Goal: Transaction & Acquisition: Purchase product/service

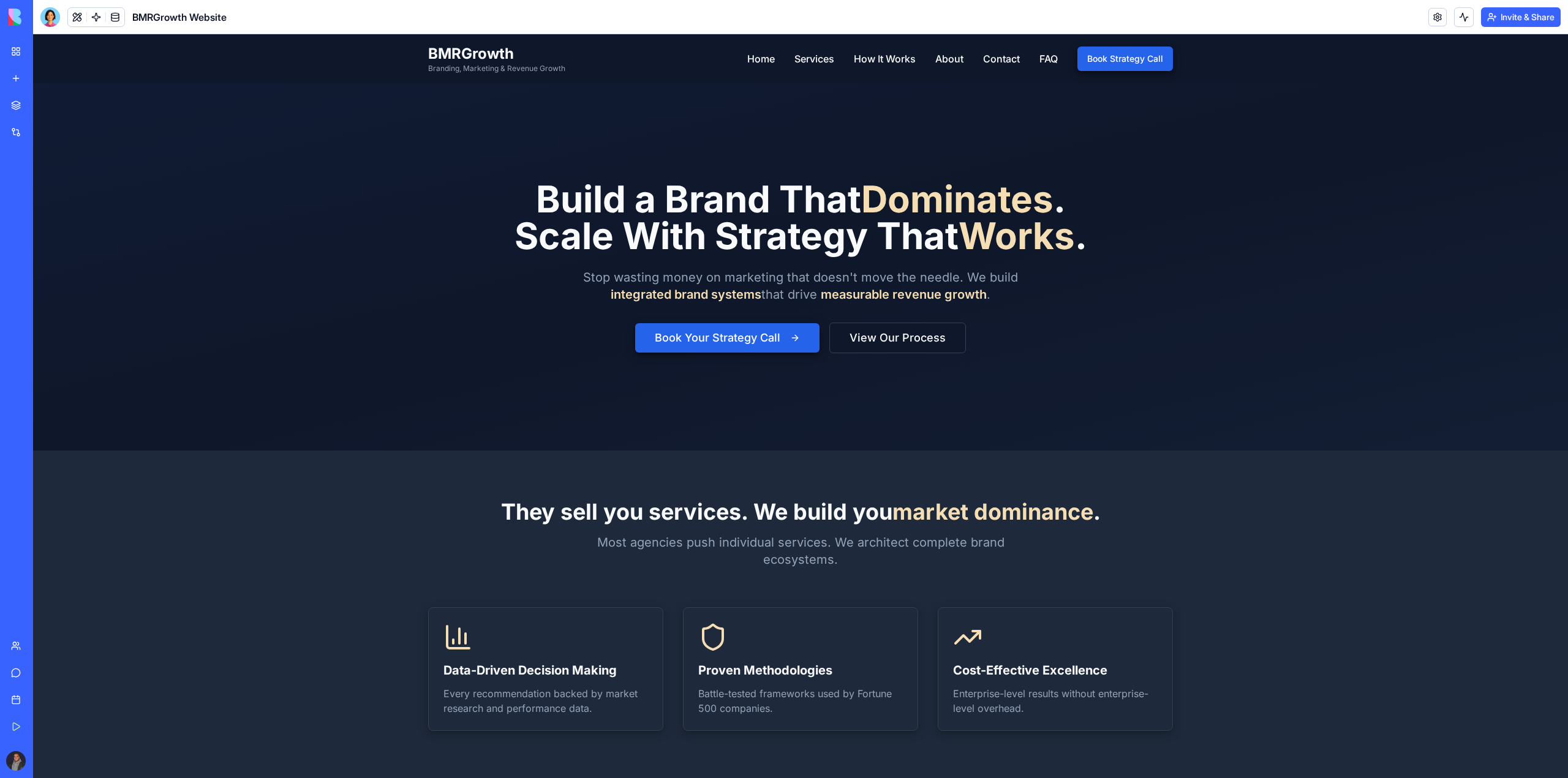
drag, startPoint x: 33, startPoint y: 34, endPoint x: 533, endPoint y: 398, distance: 618.5
click at [457, 52] on span "BMRGrowth" at bounding box center [496, 53] width 137 height 19
click at [203, 10] on span "BMRGrowth Website" at bounding box center [179, 17] width 94 height 15
click at [203, 20] on span "BMRGrowth Website" at bounding box center [179, 17] width 94 height 15
drag, startPoint x: 701, startPoint y: 297, endPoint x: 690, endPoint y: 344, distance: 48.3
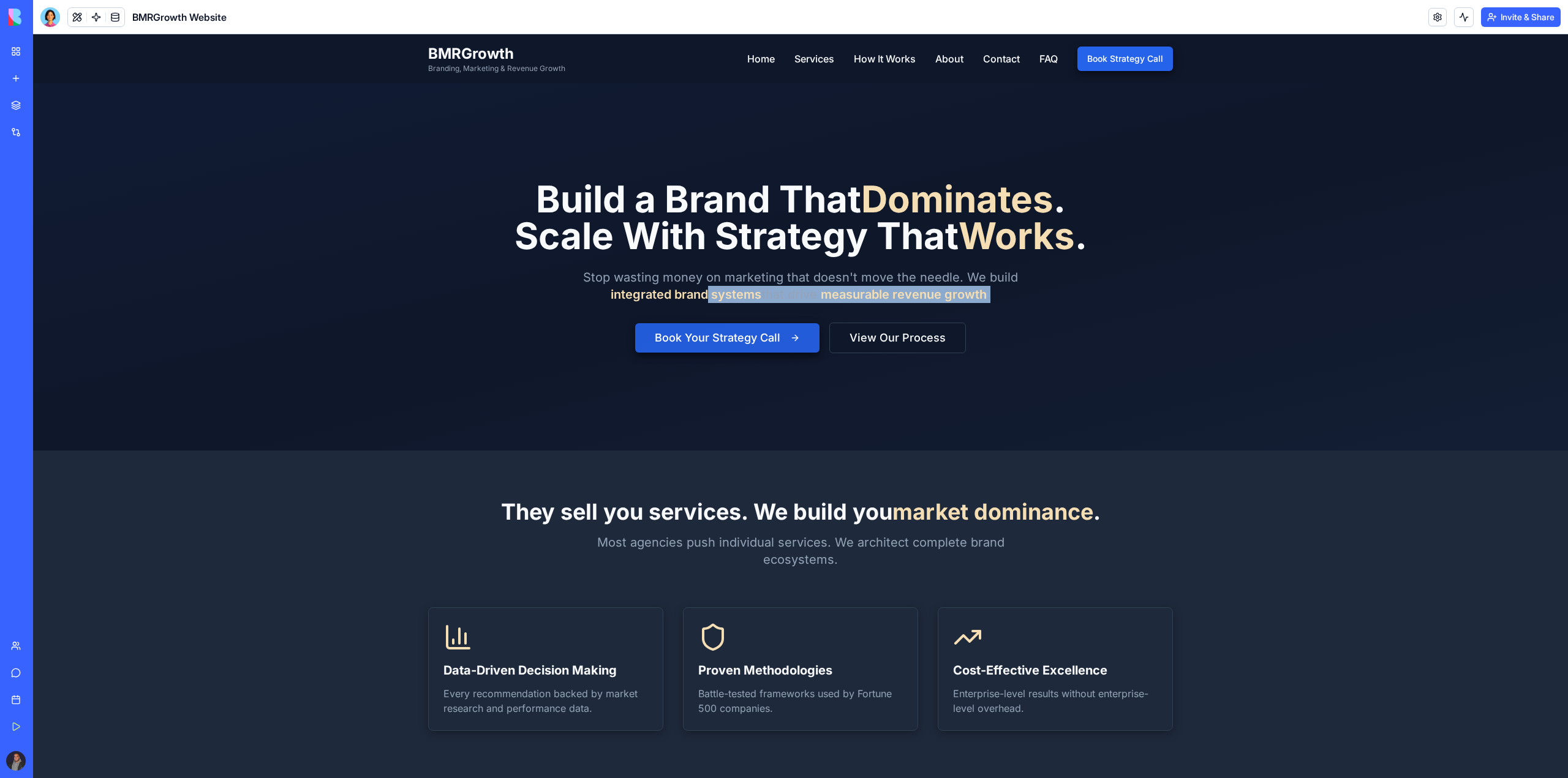
click at [693, 325] on div "Build a Brand That Dominates . Scale With Strategy That Works . Stop wasting mo…" at bounding box center [801, 267] width 573 height 173
click at [690, 344] on button "Book Your Strategy Call" at bounding box center [727, 338] width 184 height 30
click at [706, 342] on button "Book Your Strategy Call" at bounding box center [727, 338] width 184 height 30
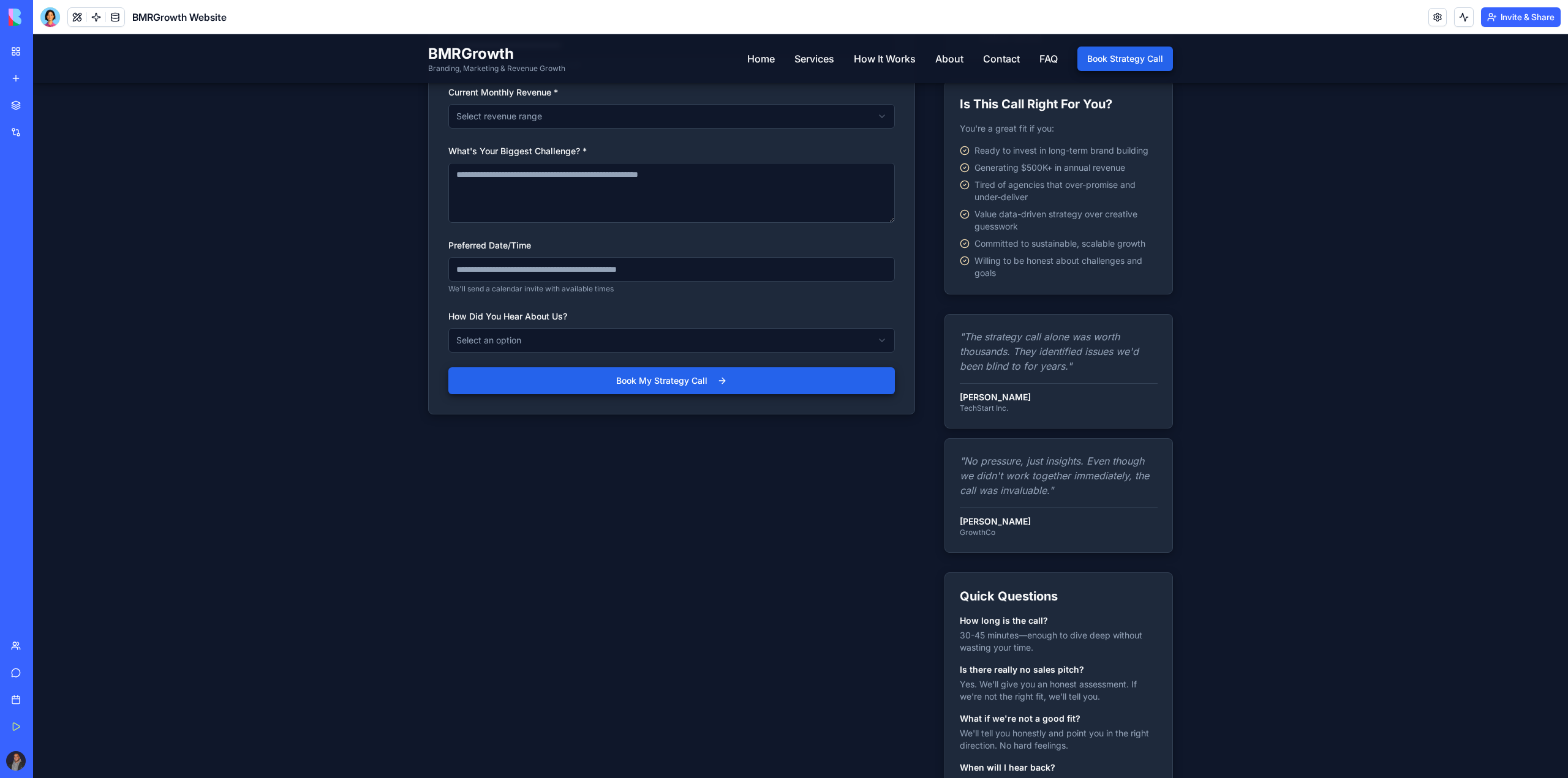
drag, startPoint x: 331, startPoint y: 501, endPoint x: 362, endPoint y: 509, distance: 32.0
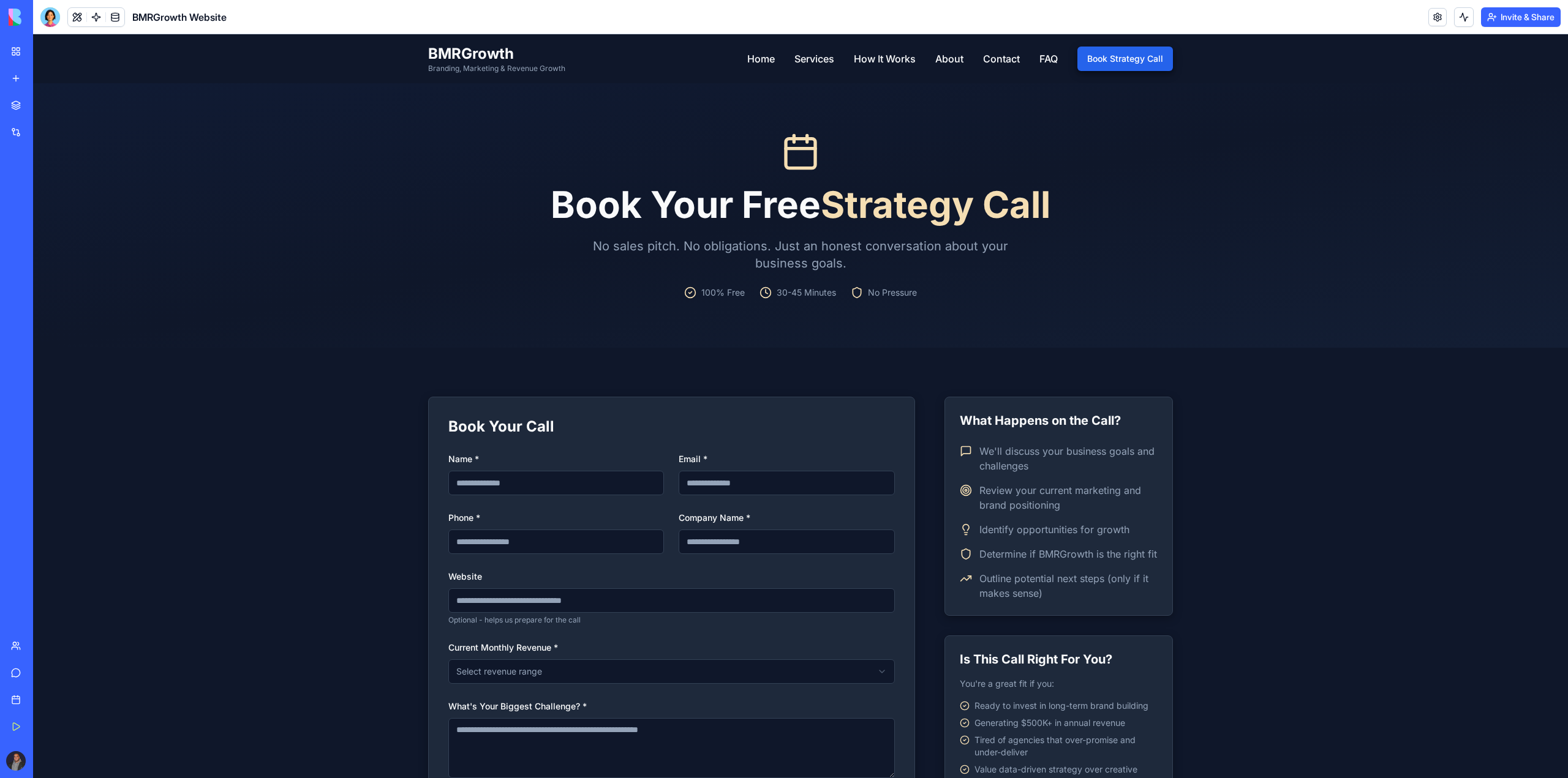
click at [750, 302] on div "Book Your Free Strategy Call No sales pitch. No obligations. Just an honest con…" at bounding box center [800, 215] width 539 height 264
click at [778, 299] on div "Book Your Free Strategy Call No sales pitch. No obligations. Just an honest con…" at bounding box center [800, 215] width 539 height 264
click at [700, 299] on div "Book Your Free Strategy Call No sales pitch. No obligations. Just an honest con…" at bounding box center [800, 215] width 539 height 264
click at [701, 289] on span "100% Free" at bounding box center [723, 293] width 43 height 12
drag, startPoint x: 684, startPoint y: 293, endPoint x: 767, endPoint y: 295, distance: 83.0
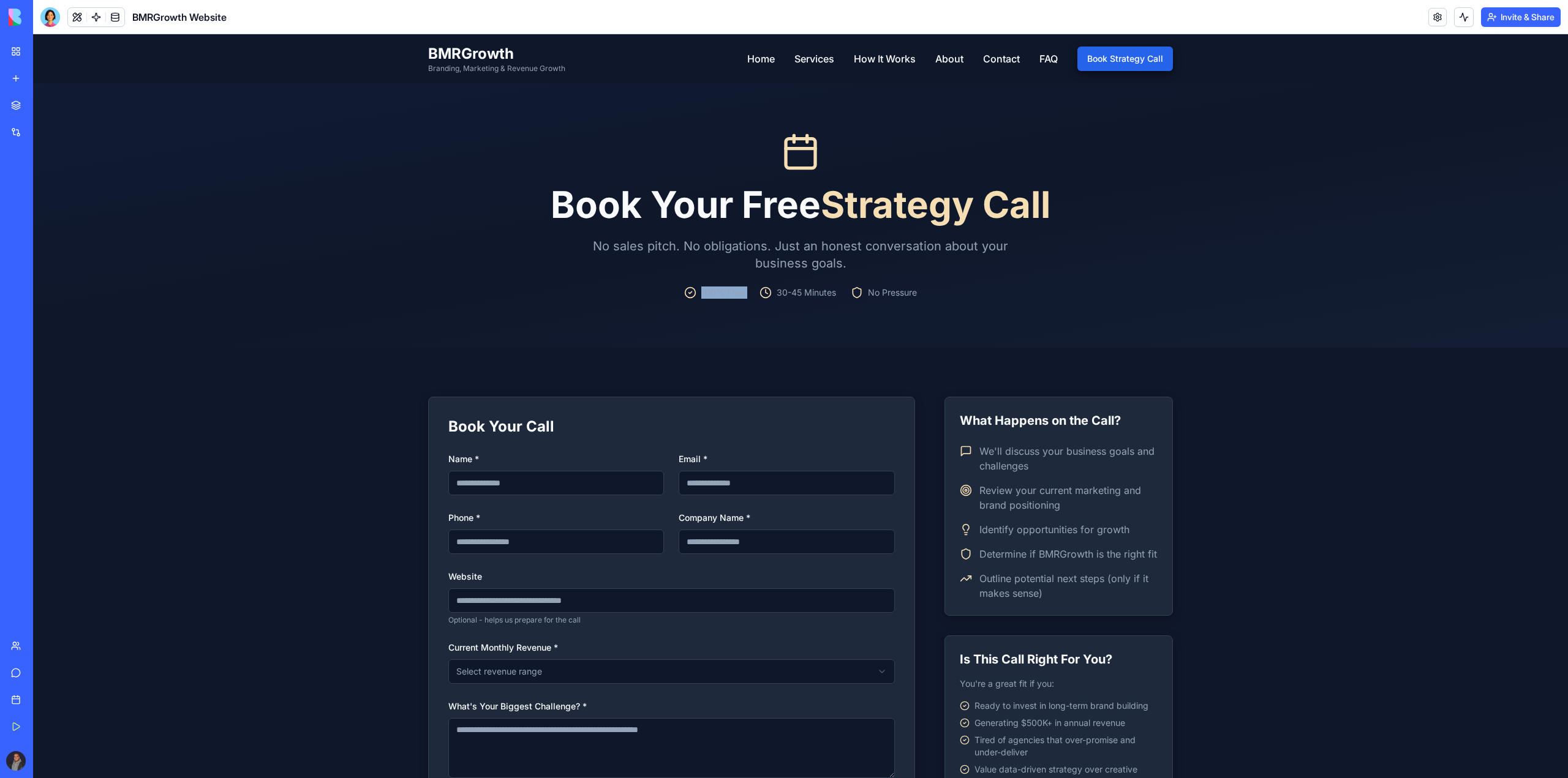
click at [767, 295] on div "100% Free 30-45 Minutes No Pressure" at bounding box center [800, 293] width 500 height 12
click at [684, 296] on icon at bounding box center [690, 293] width 12 height 12
drag, startPoint x: 698, startPoint y: 286, endPoint x: 870, endPoint y: 295, distance: 172.2
click at [868, 296] on div "Book Your Free Strategy Call No sales pitch. No obligations. Just an honest con…" at bounding box center [800, 215] width 500 height 166
click at [904, 294] on span "No Pressure" at bounding box center [892, 293] width 49 height 12
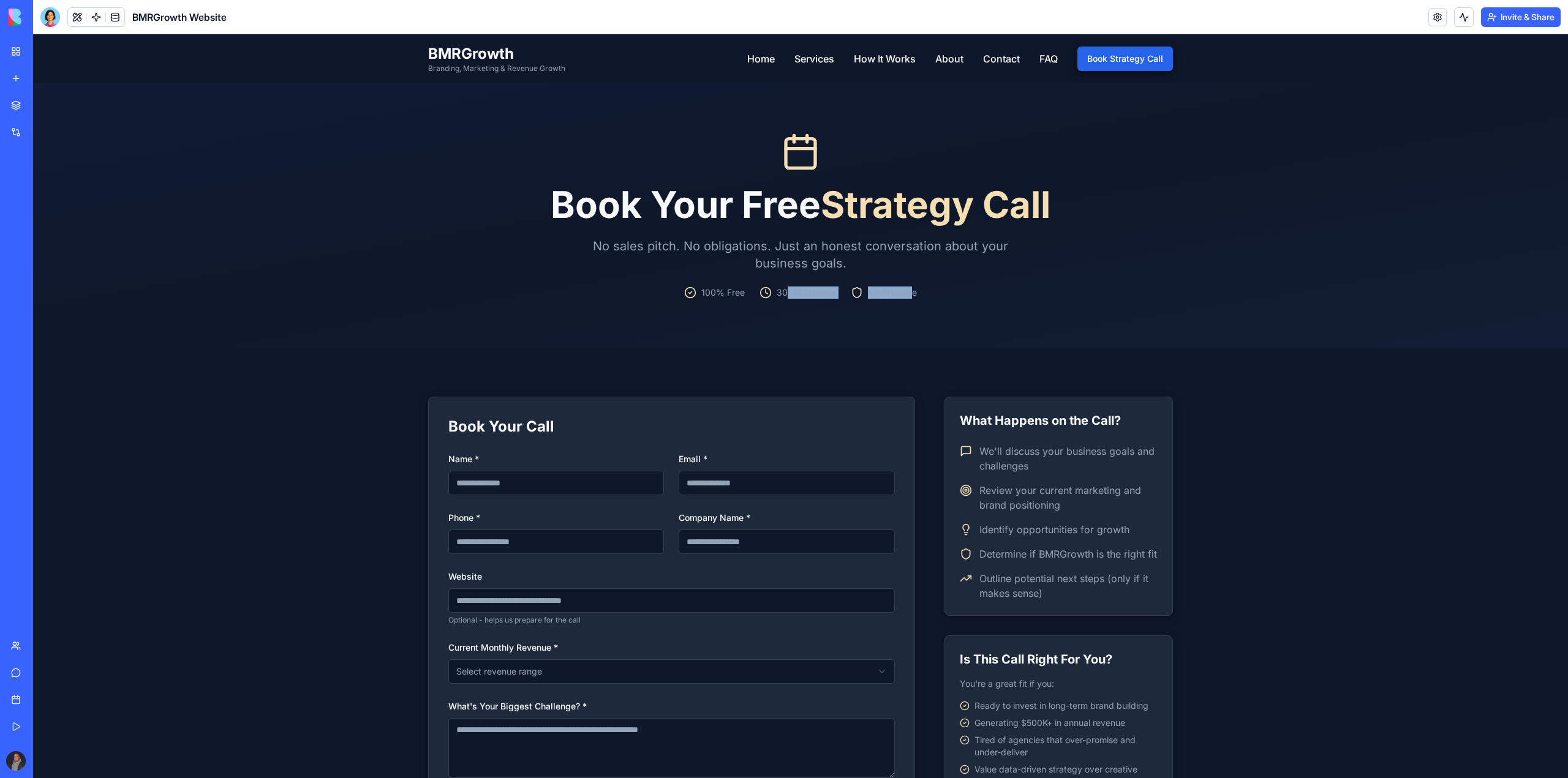
drag, startPoint x: 909, startPoint y: 294, endPoint x: 780, endPoint y: 293, distance: 129.0
click at [780, 293] on div "100% Free 30-45 Minutes No Pressure" at bounding box center [800, 293] width 500 height 12
drag, startPoint x: 740, startPoint y: 289, endPoint x: 703, endPoint y: 297, distance: 37.9
click at [712, 294] on div "100% Free 30-45 Minutes No Pressure" at bounding box center [800, 293] width 500 height 12
drag, startPoint x: 703, startPoint y: 297, endPoint x: 718, endPoint y: 301, distance: 15.5
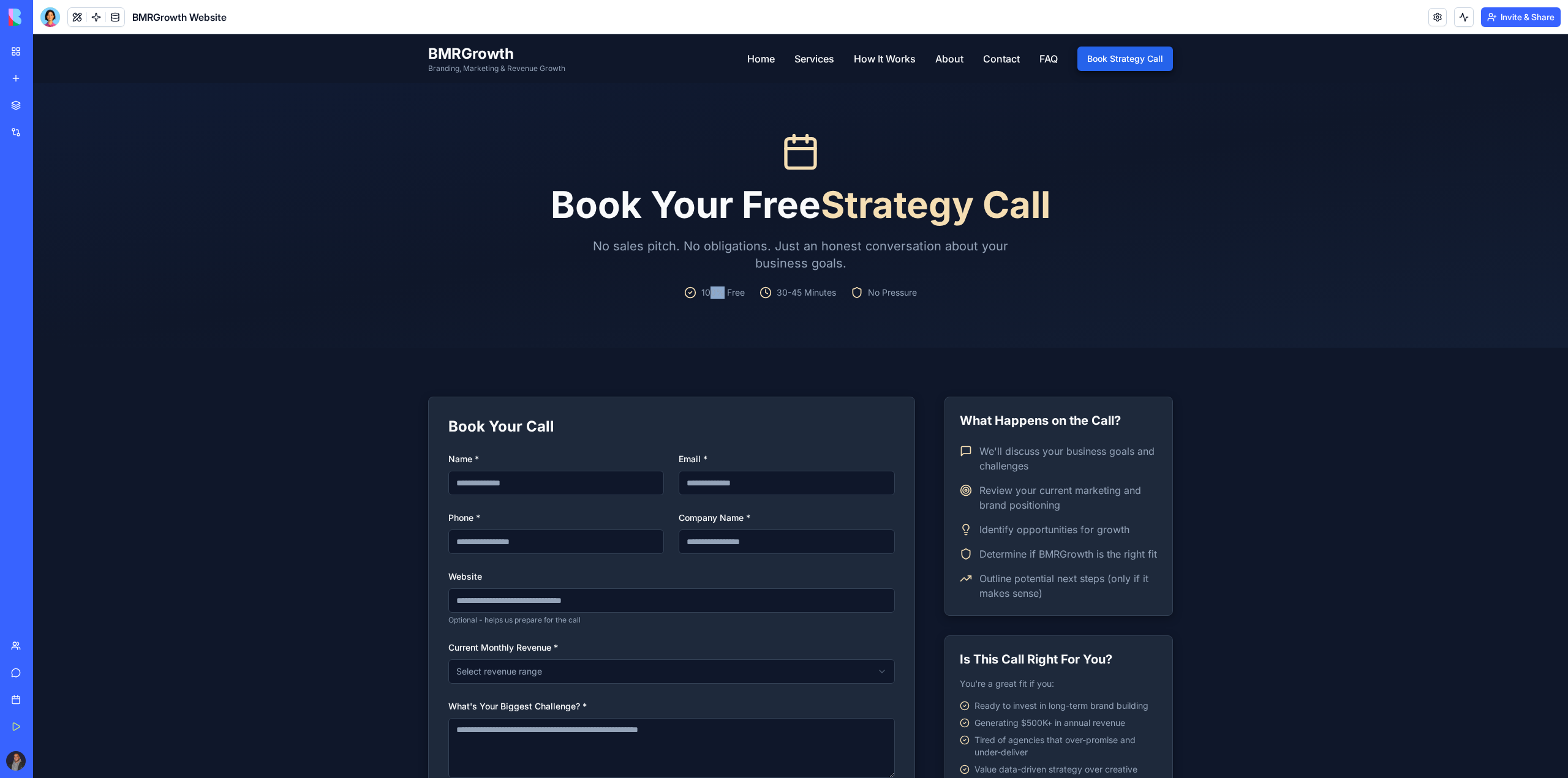
click at [718, 301] on div "Book Your Free Strategy Call No sales pitch. No obligations. Just an honest con…" at bounding box center [800, 215] width 539 height 264
click at [717, 301] on div "Book Your Free Strategy Call No sales pitch. No obligations. Just an honest con…" at bounding box center [800, 215] width 539 height 264
click at [747, 57] on link "Home" at bounding box center [761, 59] width 28 height 15
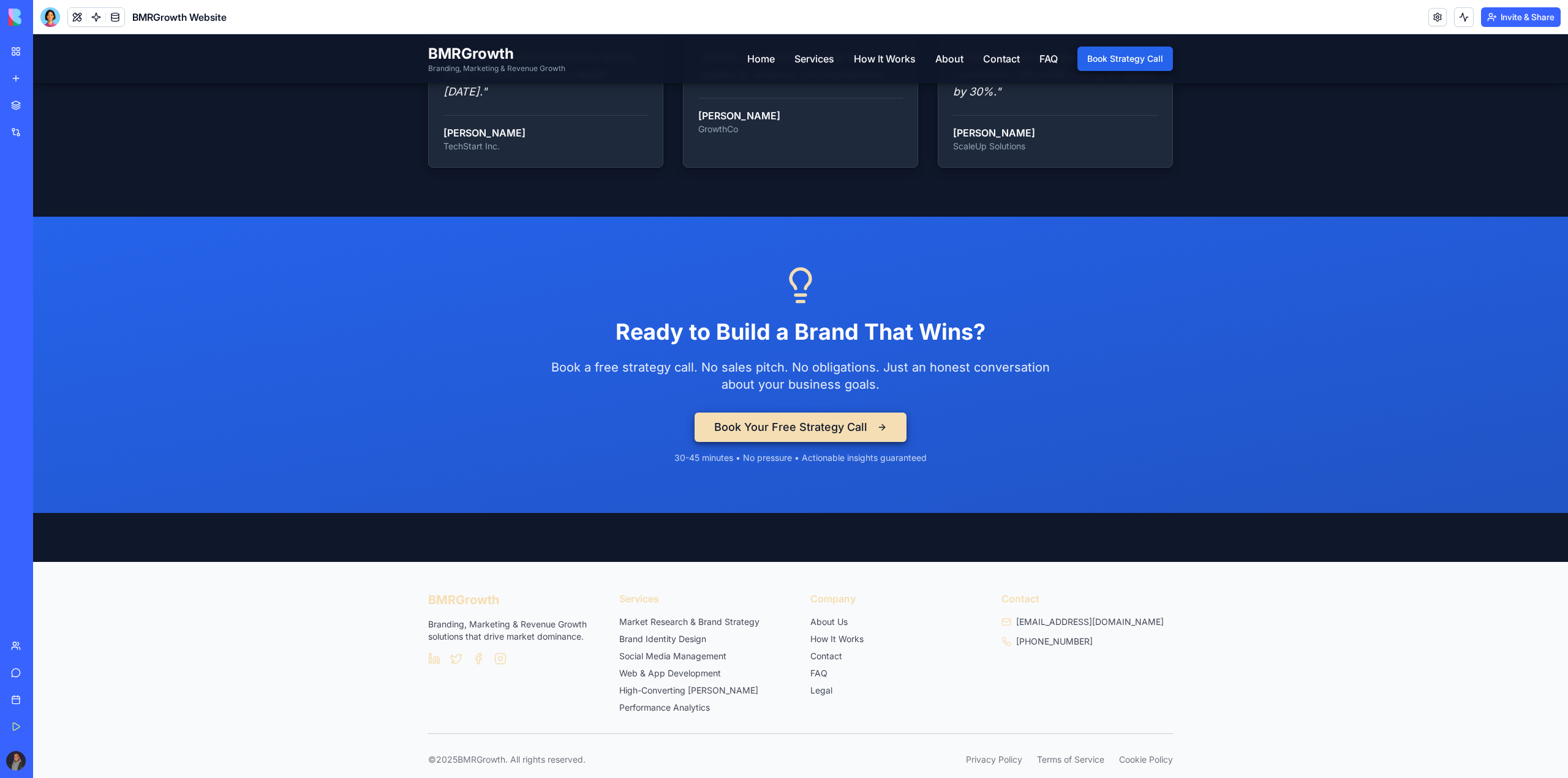
drag, startPoint x: 299, startPoint y: 602, endPoint x: 365, endPoint y: 487, distance: 132.6
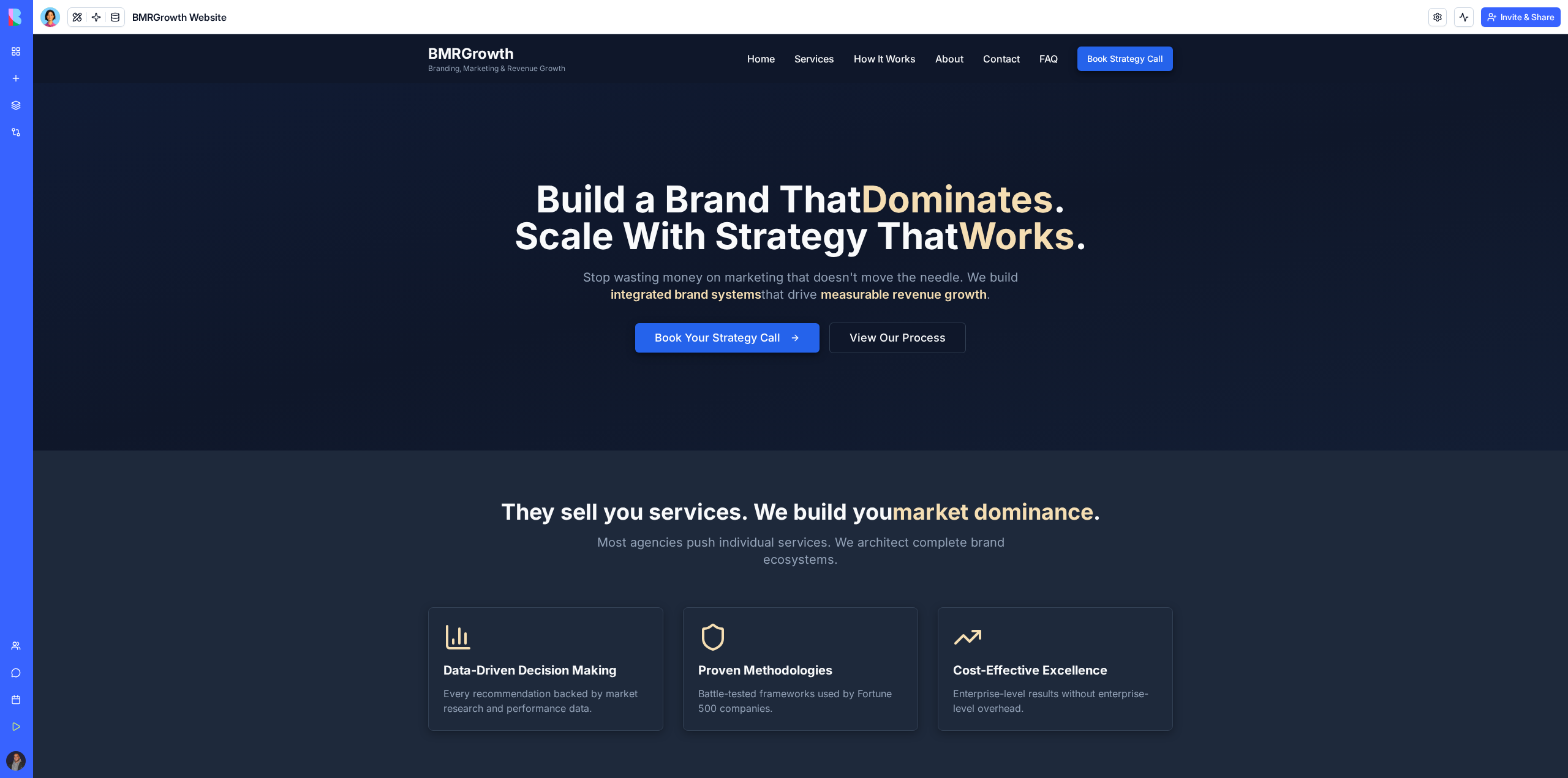
click at [472, 73] on div "BMRGrowth Branding, Marketing & Revenue Growth Brand • Marketing • Growth Home …" at bounding box center [800, 59] width 745 height 49
click at [475, 53] on span "BMRGrowth" at bounding box center [496, 53] width 137 height 19
drag, startPoint x: 1082, startPoint y: 227, endPoint x: 781, endPoint y: 242, distance: 301.4
click at [1073, 229] on h1 "Build a Brand That Dominates . Scale With Strategy That Works ." at bounding box center [801, 217] width 573 height 73
click at [781, 242] on h1 "Build a Brand That Dominates . Scale With Strategy That Works ." at bounding box center [801, 217] width 573 height 73
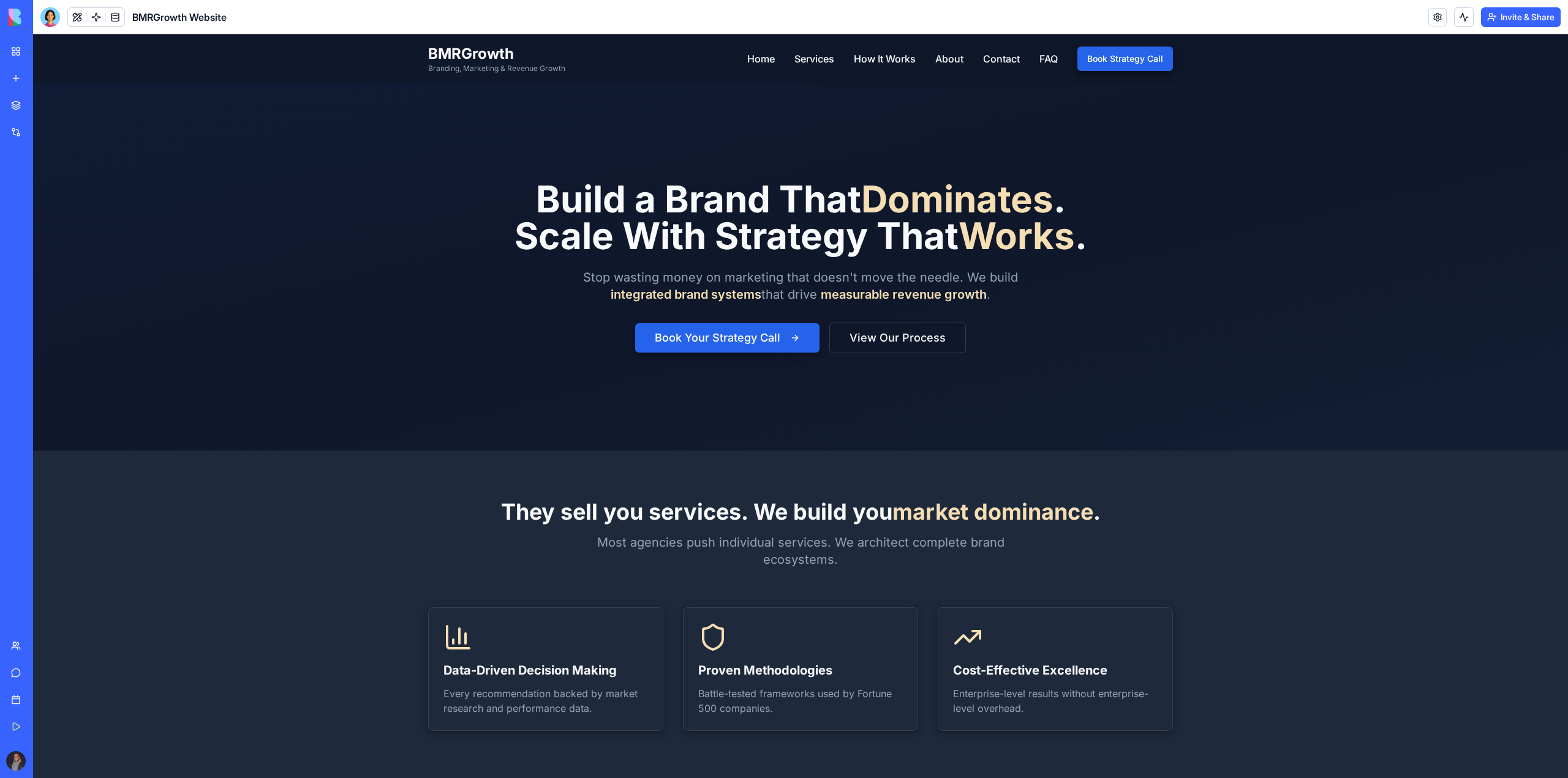
drag, startPoint x: 618, startPoint y: 216, endPoint x: 974, endPoint y: 220, distance: 356.0
click at [974, 220] on h1 "Build a Brand That Dominates . Scale With Strategy That Works ." at bounding box center [801, 217] width 573 height 73
click at [910, 231] on h1 "Build a Brand That Dominates . Scale With Strategy That Works ." at bounding box center [801, 217] width 573 height 73
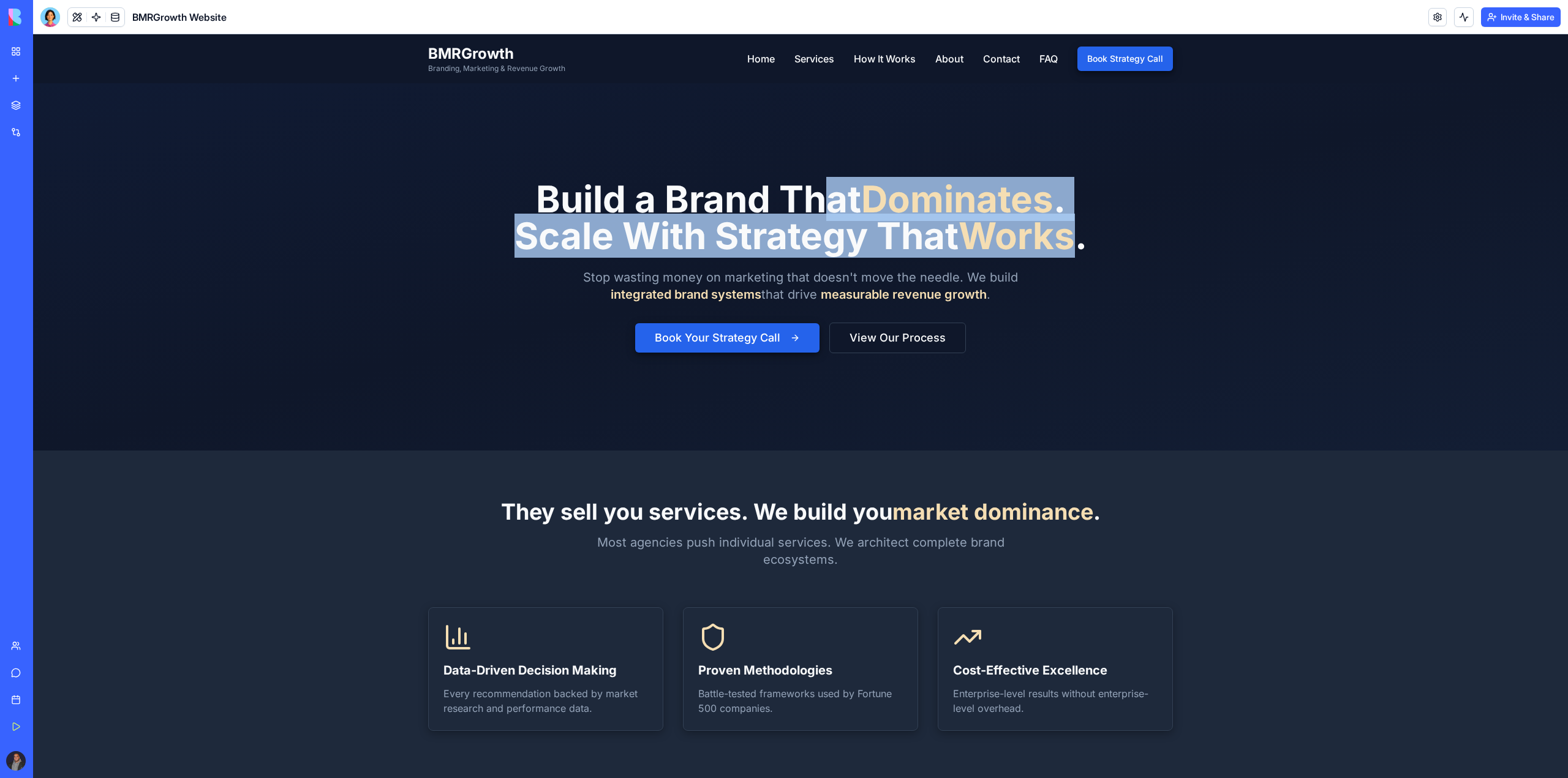
drag, startPoint x: 812, startPoint y: 213, endPoint x: 1016, endPoint y: 247, distance: 206.8
click at [1066, 244] on h1 "Build a Brand That Dominates . Scale With Strategy That Works ." at bounding box center [801, 217] width 573 height 73
click at [801, 249] on h1 "Build a Brand That Dominates . Scale With Strategy That Works ." at bounding box center [801, 217] width 573 height 73
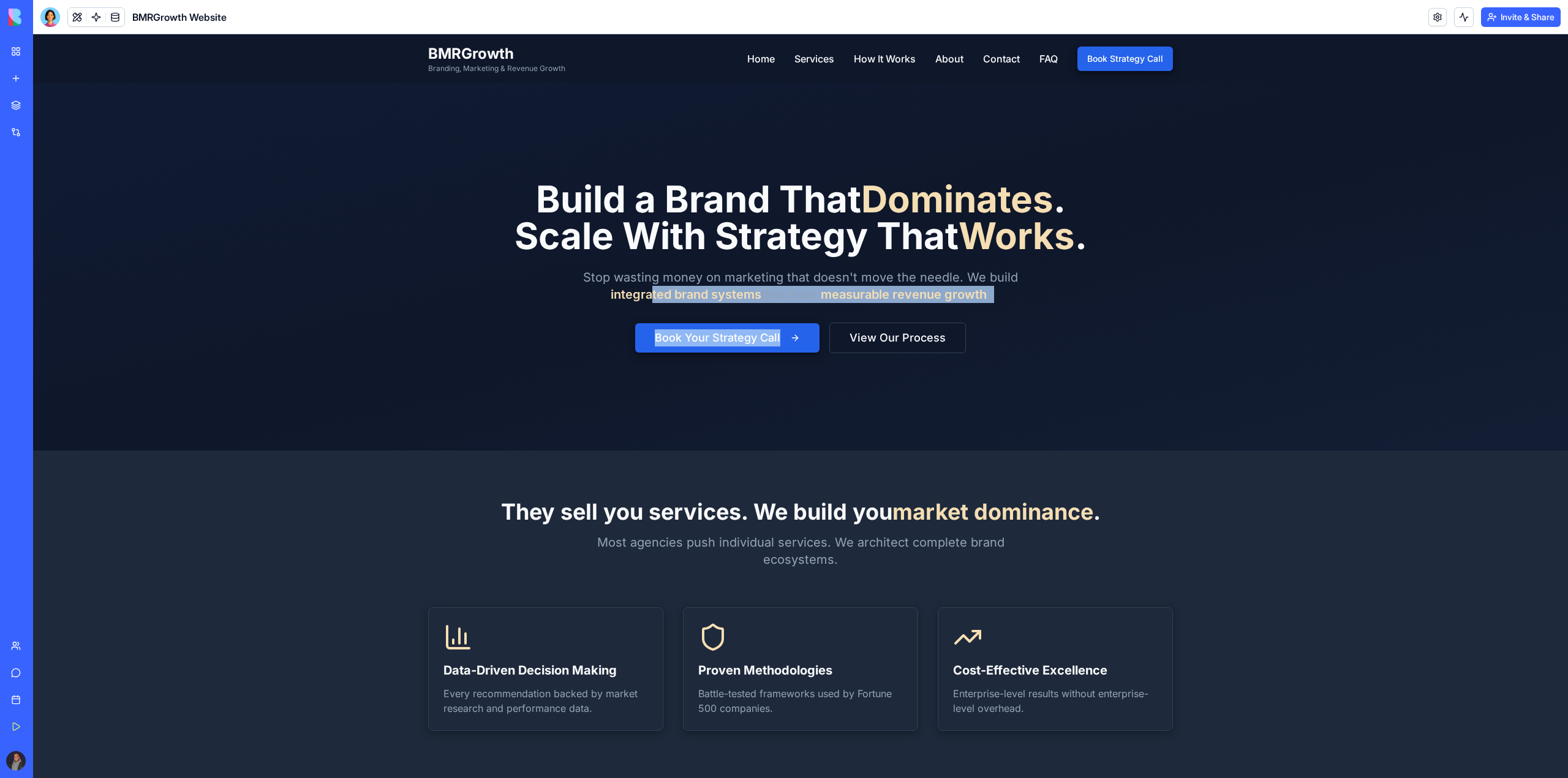
drag, startPoint x: 646, startPoint y: 295, endPoint x: 836, endPoint y: 307, distance: 190.4
click at [836, 307] on div "Build a Brand That Dominates . Scale With Strategy That Works . Stop wasting mo…" at bounding box center [801, 267] width 573 height 173
click at [620, 301] on span "integrated brand systems" at bounding box center [686, 294] width 151 height 15
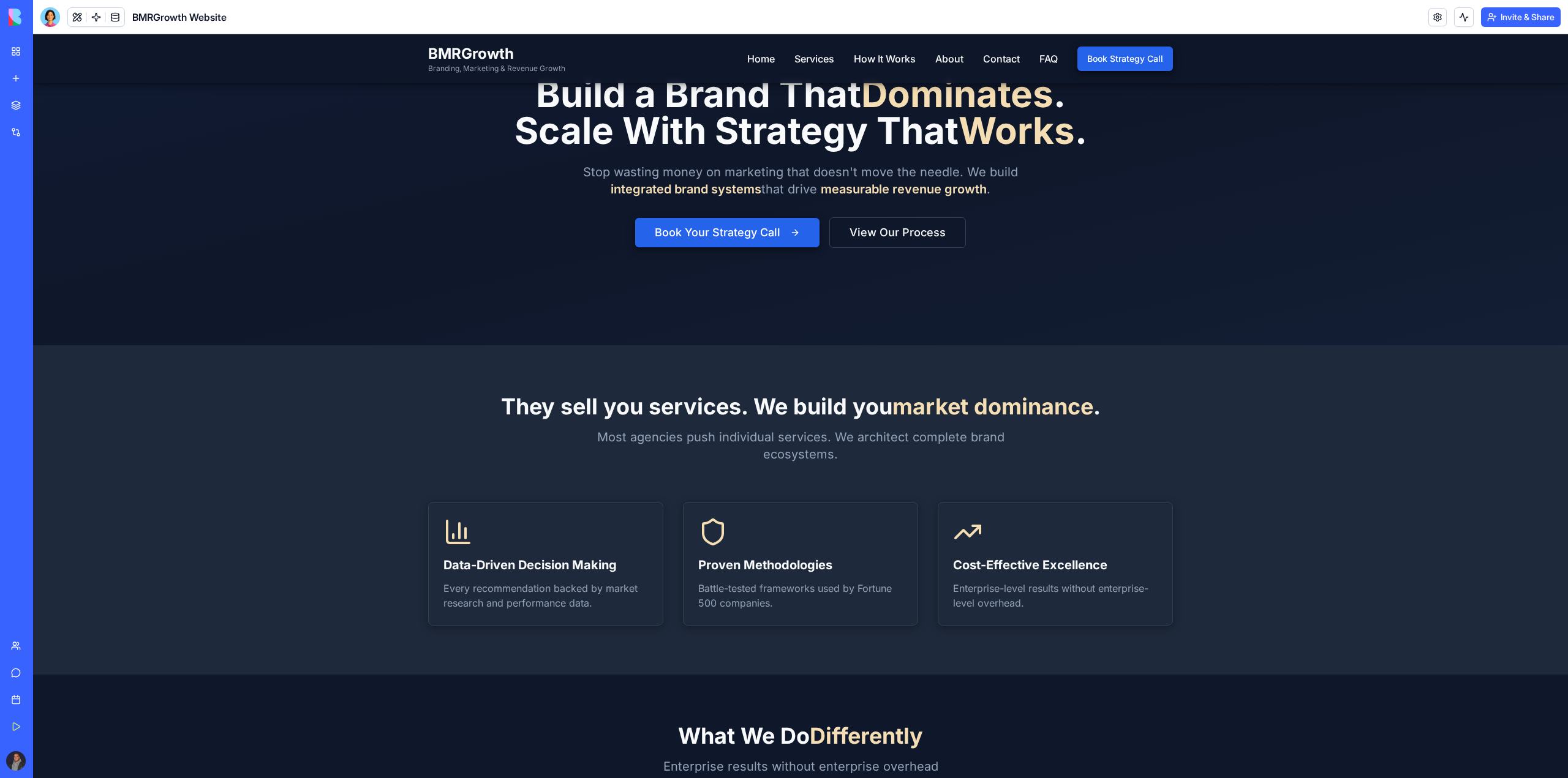
scroll to position [61, 0]
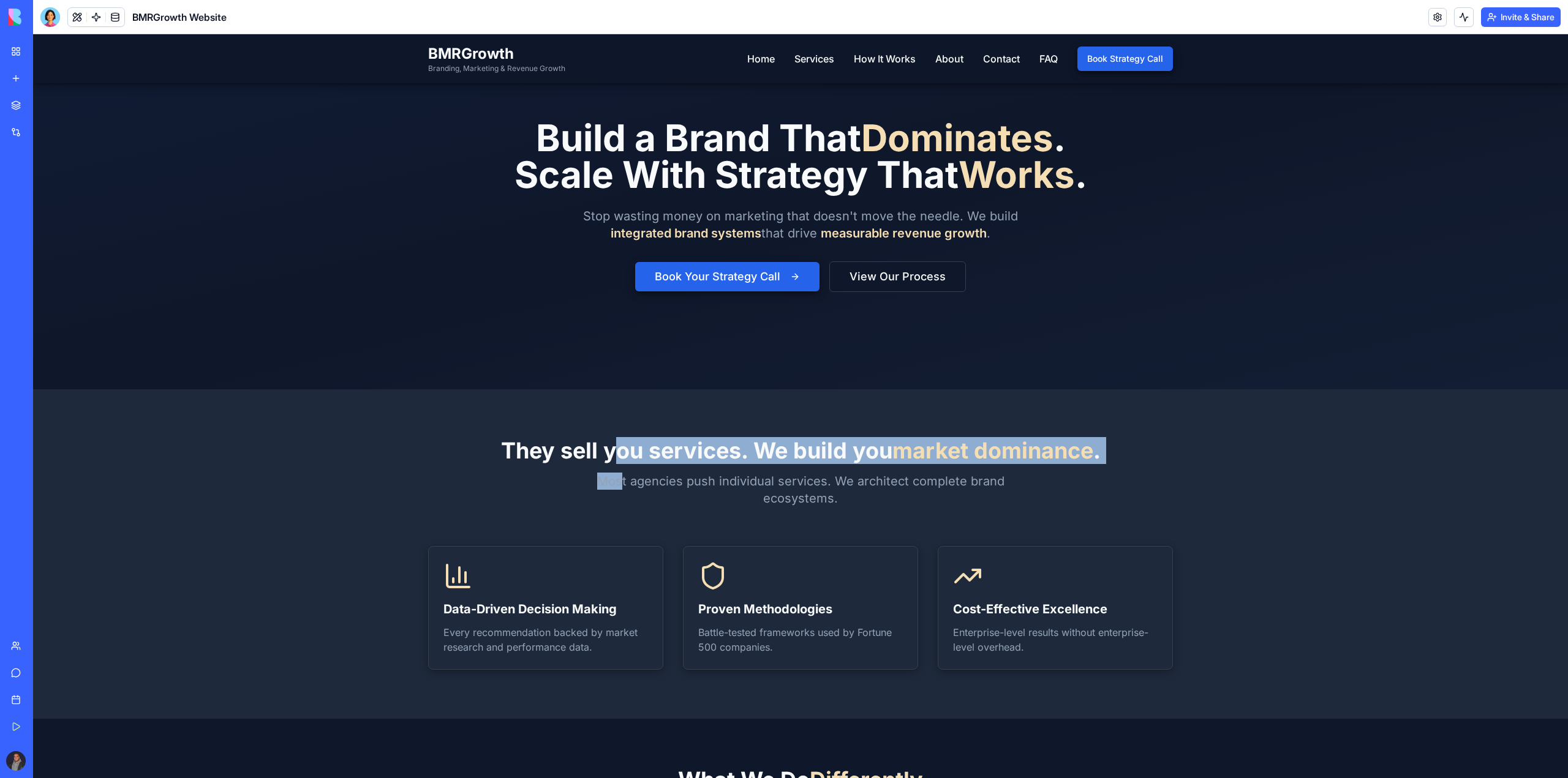
click at [621, 474] on div "They sell you services. We build you market dominance . Most agencies push indi…" at bounding box center [800, 472] width 745 height 68
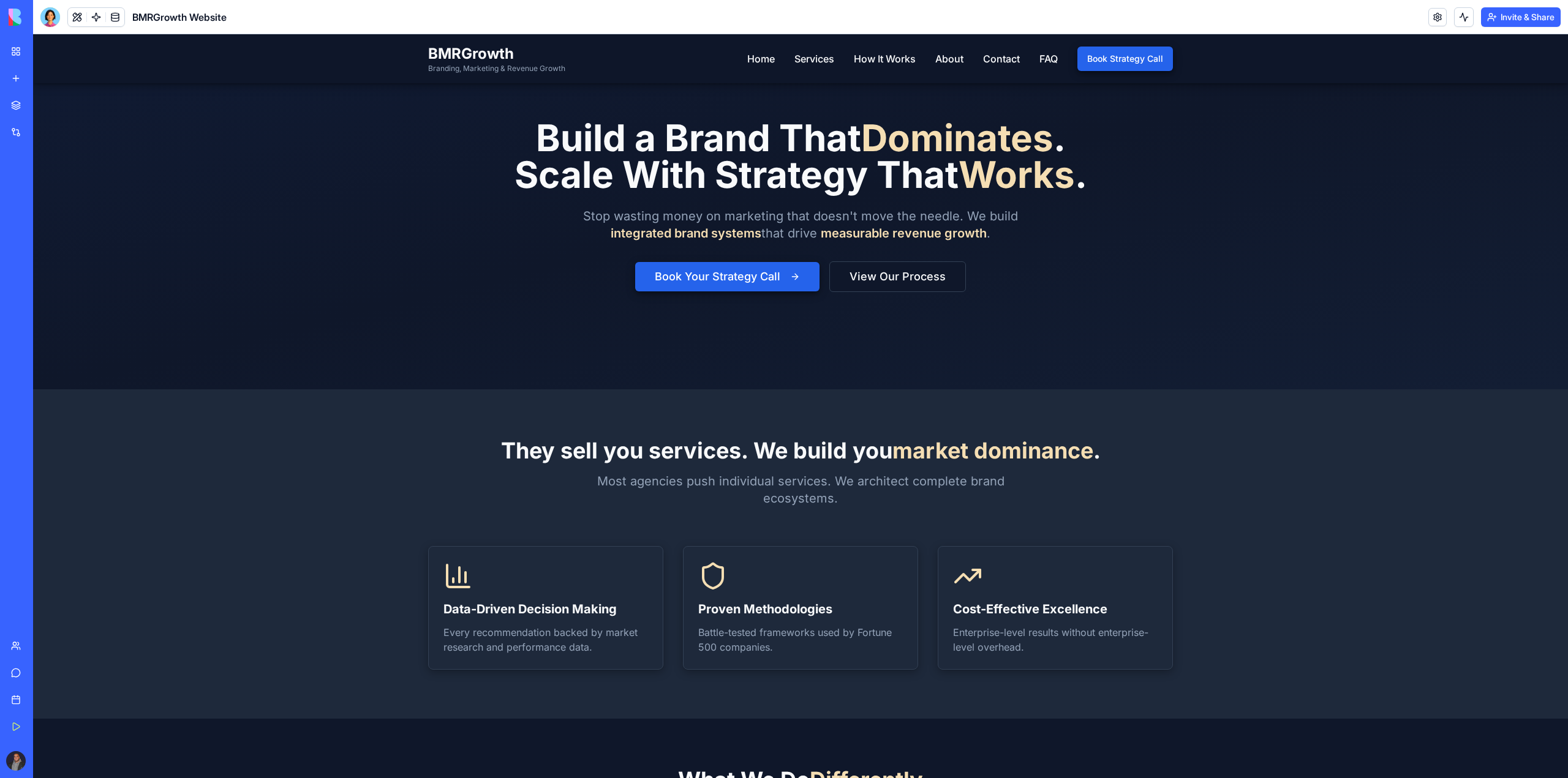
drag, startPoint x: 623, startPoint y: 501, endPoint x: 615, endPoint y: 483, distance: 19.7
click at [622, 501] on p "Most agencies push individual services. We architect complete brand ecosystems." at bounding box center [800, 489] width 470 height 34
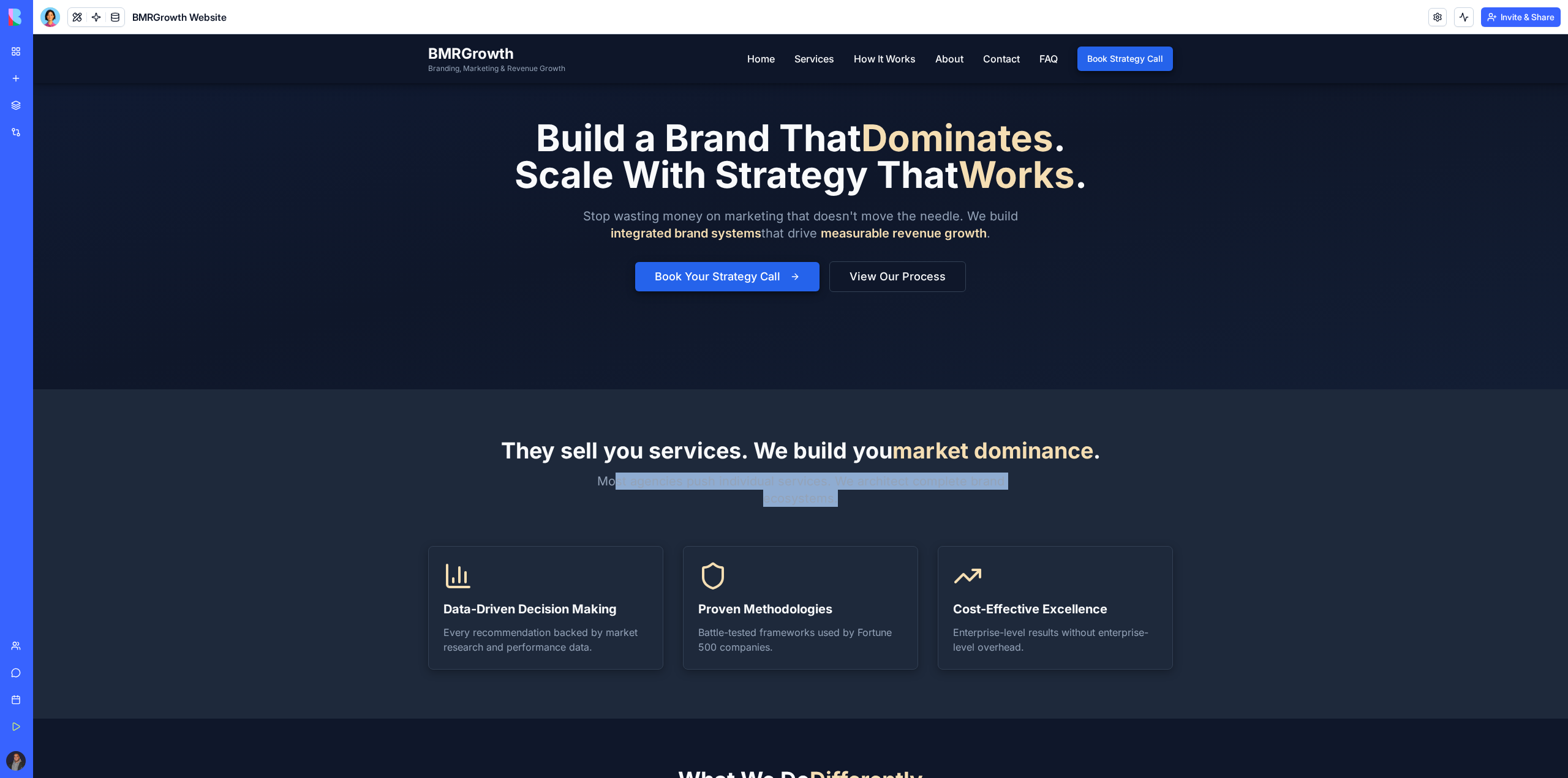
drag, startPoint x: 612, startPoint y: 480, endPoint x: 650, endPoint y: 463, distance: 41.6
click at [998, 506] on p "Most agencies push individual services. We architect complete brand ecosystems." at bounding box center [800, 489] width 470 height 34
click at [652, 465] on div "They sell you services. We build you market dominance . Most agencies push indi…" at bounding box center [800, 472] width 745 height 68
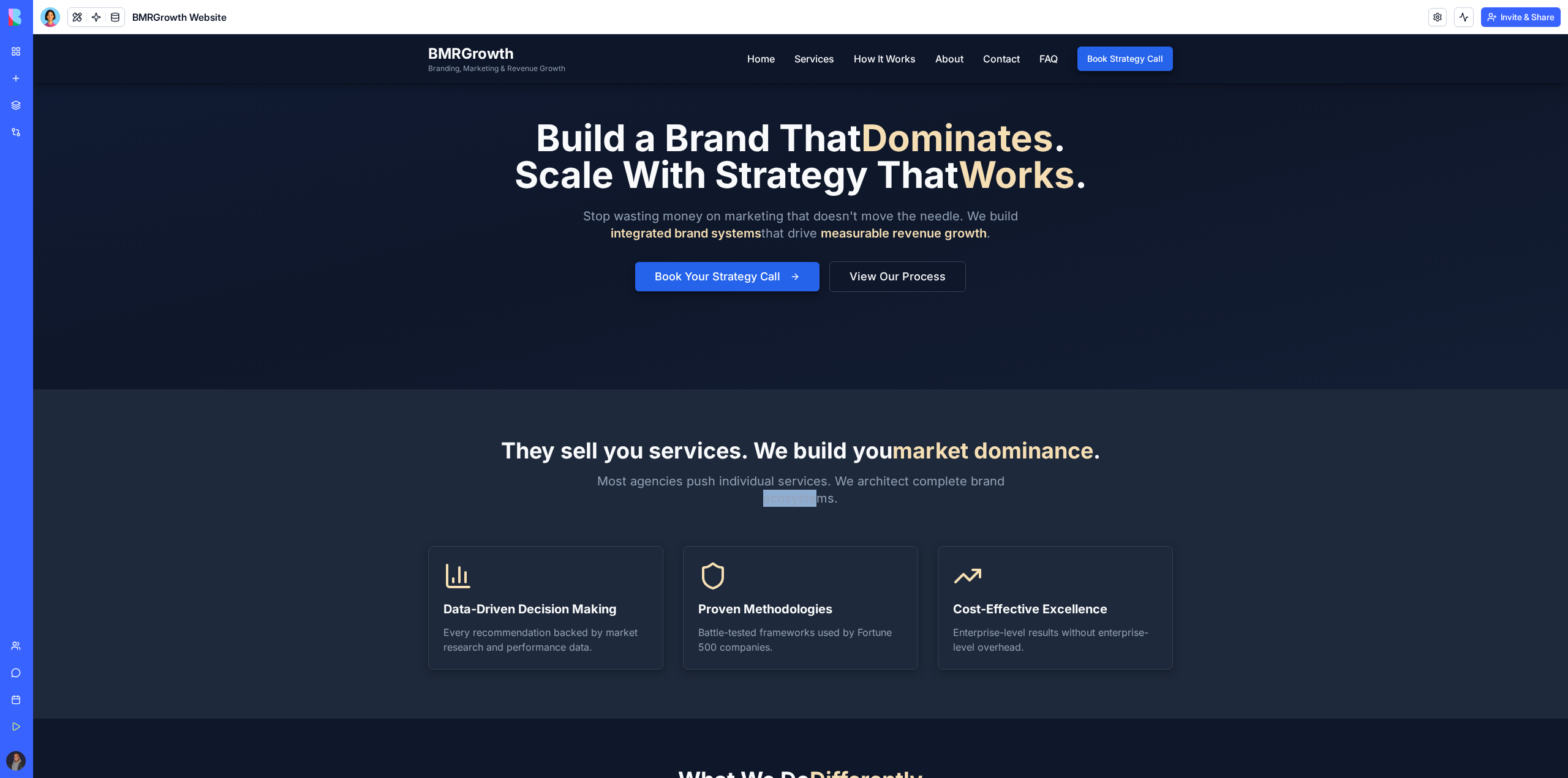
drag, startPoint x: 606, startPoint y: 500, endPoint x: 816, endPoint y: 506, distance: 210.1
click at [816, 506] on div "They sell you services. We build you market dominance . Most agencies push indi…" at bounding box center [800, 472] width 745 height 68
drag, startPoint x: 729, startPoint y: 479, endPoint x: 887, endPoint y: 493, distance: 158.6
click at [887, 493] on p "Most agencies push individual services. We architect complete brand ecosystems." at bounding box center [800, 489] width 470 height 34
click at [821, 498] on p "Most agencies push individual services. We architect complete brand ecosystems." at bounding box center [800, 489] width 470 height 34
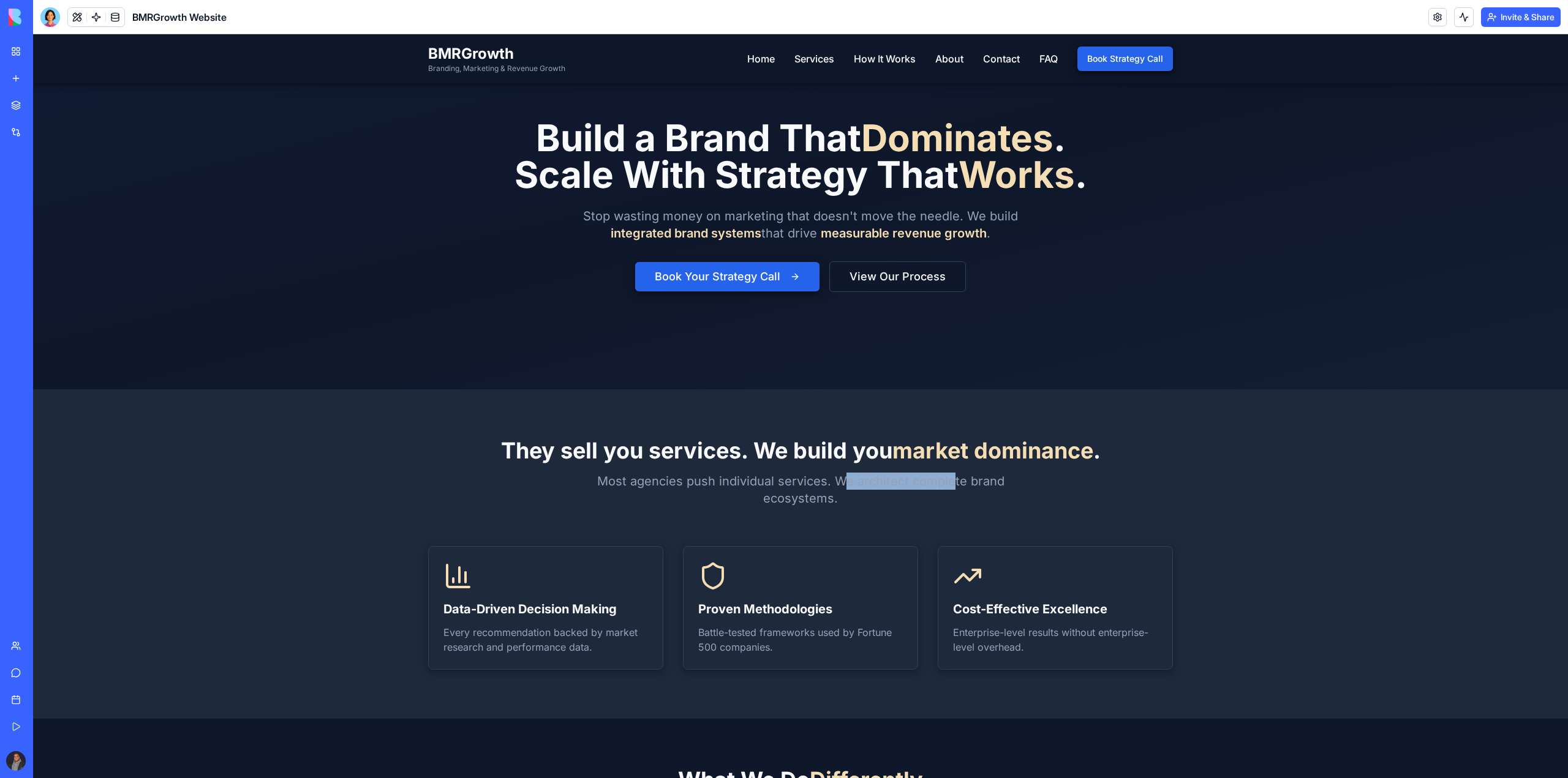
drag, startPoint x: 851, startPoint y: 481, endPoint x: 950, endPoint y: 488, distance: 99.2
click at [950, 488] on p "Most agencies push individual services. We architect complete brand ecosystems." at bounding box center [800, 489] width 470 height 34
click at [866, 491] on p "Most agencies push individual services. We architect complete brand ecosystems." at bounding box center [800, 489] width 470 height 34
drag, startPoint x: 765, startPoint y: 478, endPoint x: 1032, endPoint y: 490, distance: 267.3
click at [1032, 490] on div "They sell you services. We build you market dominance . Most agencies push indi…" at bounding box center [800, 472] width 745 height 68
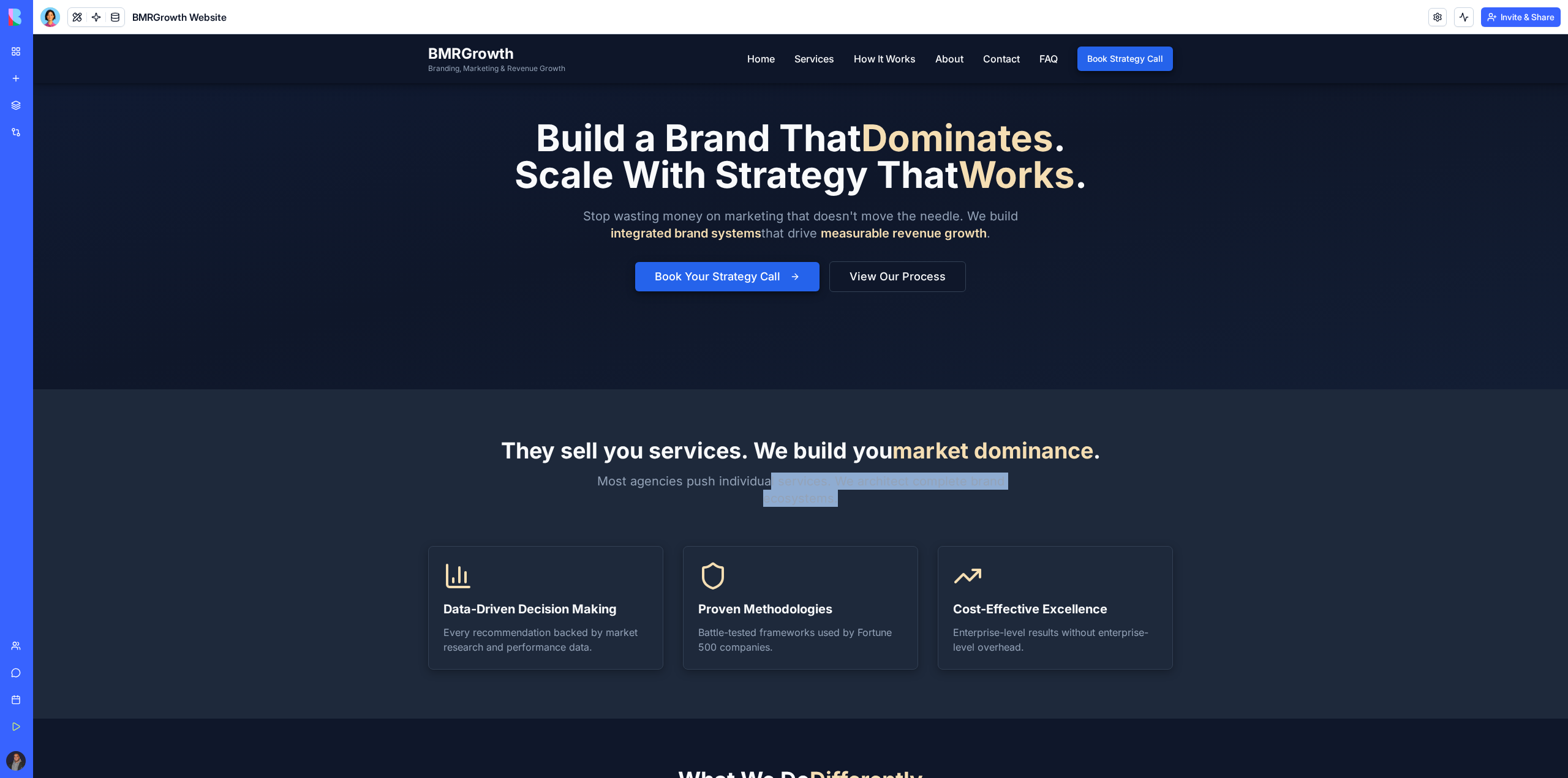
click at [815, 500] on p "Most agencies push individual services. We architect complete brand ecosystems." at bounding box center [800, 489] width 470 height 34
drag, startPoint x: 715, startPoint y: 495, endPoint x: 734, endPoint y: 495, distance: 19.0
click at [734, 495] on p "Most agencies push individual services. We architect complete brand ecosystems." at bounding box center [800, 489] width 470 height 34
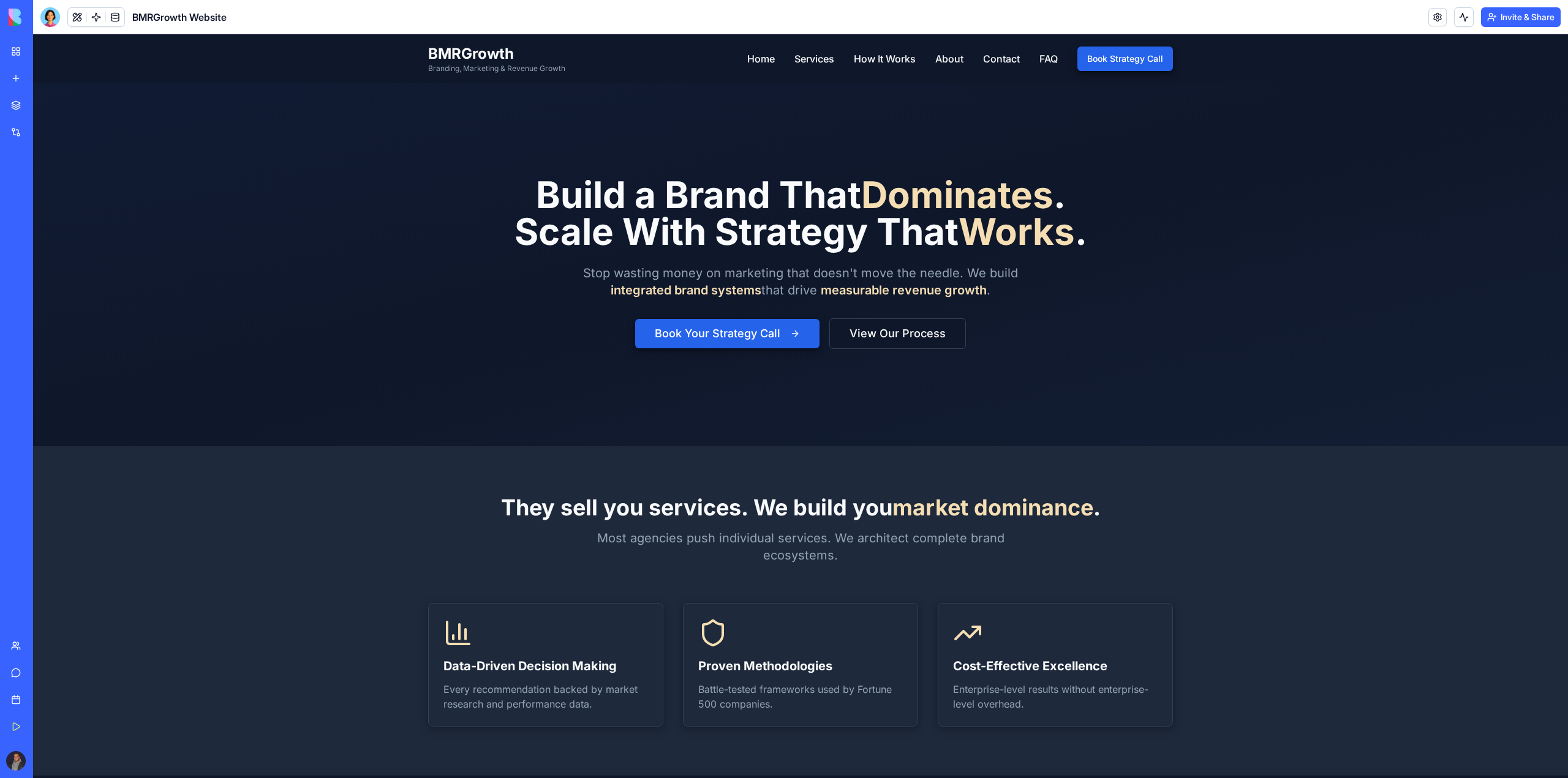
scroll to position [0, 0]
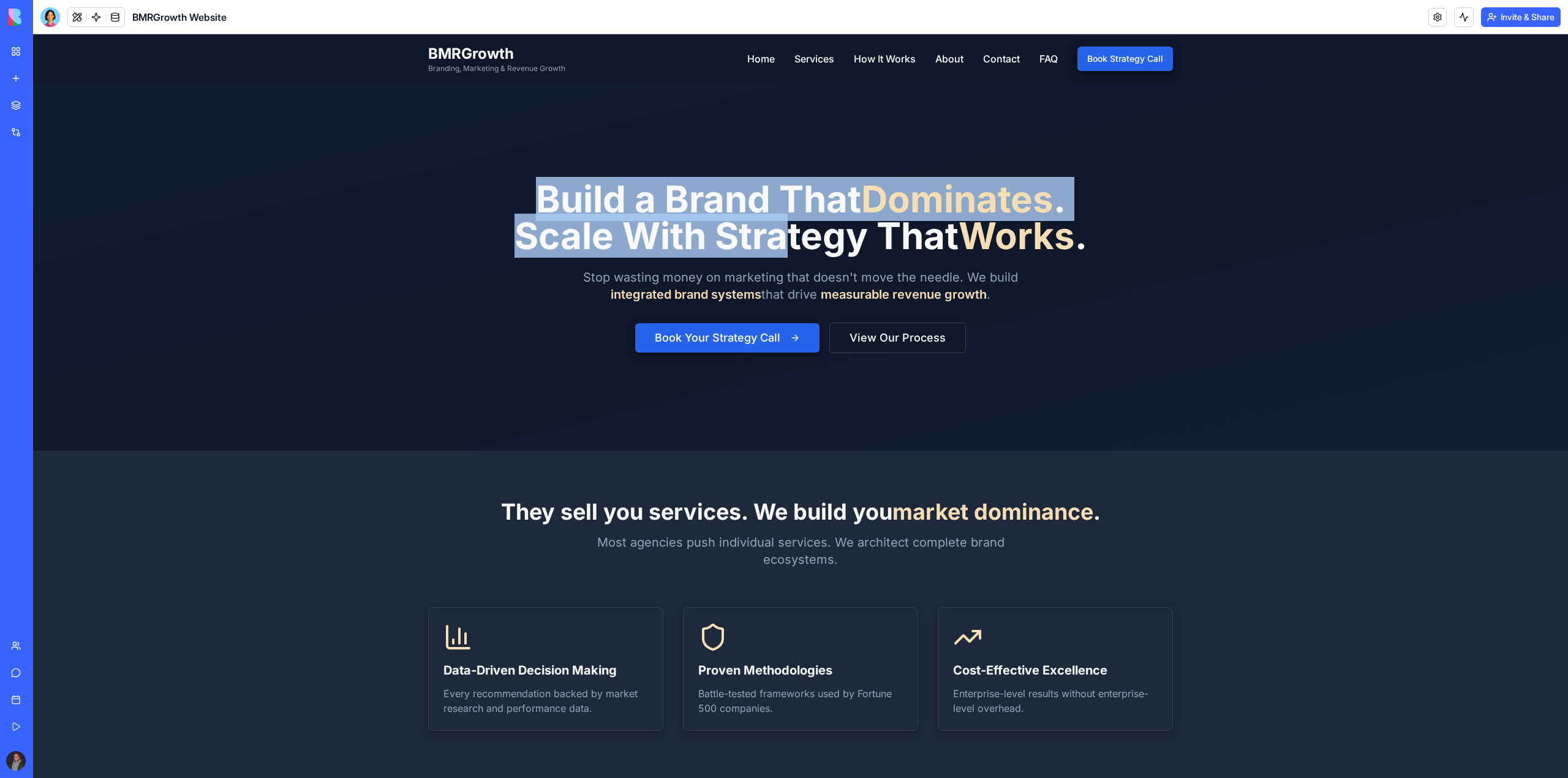
drag, startPoint x: 516, startPoint y: 198, endPoint x: 586, endPoint y: 282, distance: 109.3
click at [779, 228] on h1 "Build a Brand That Dominates . Scale With Strategy That Works ." at bounding box center [801, 217] width 573 height 73
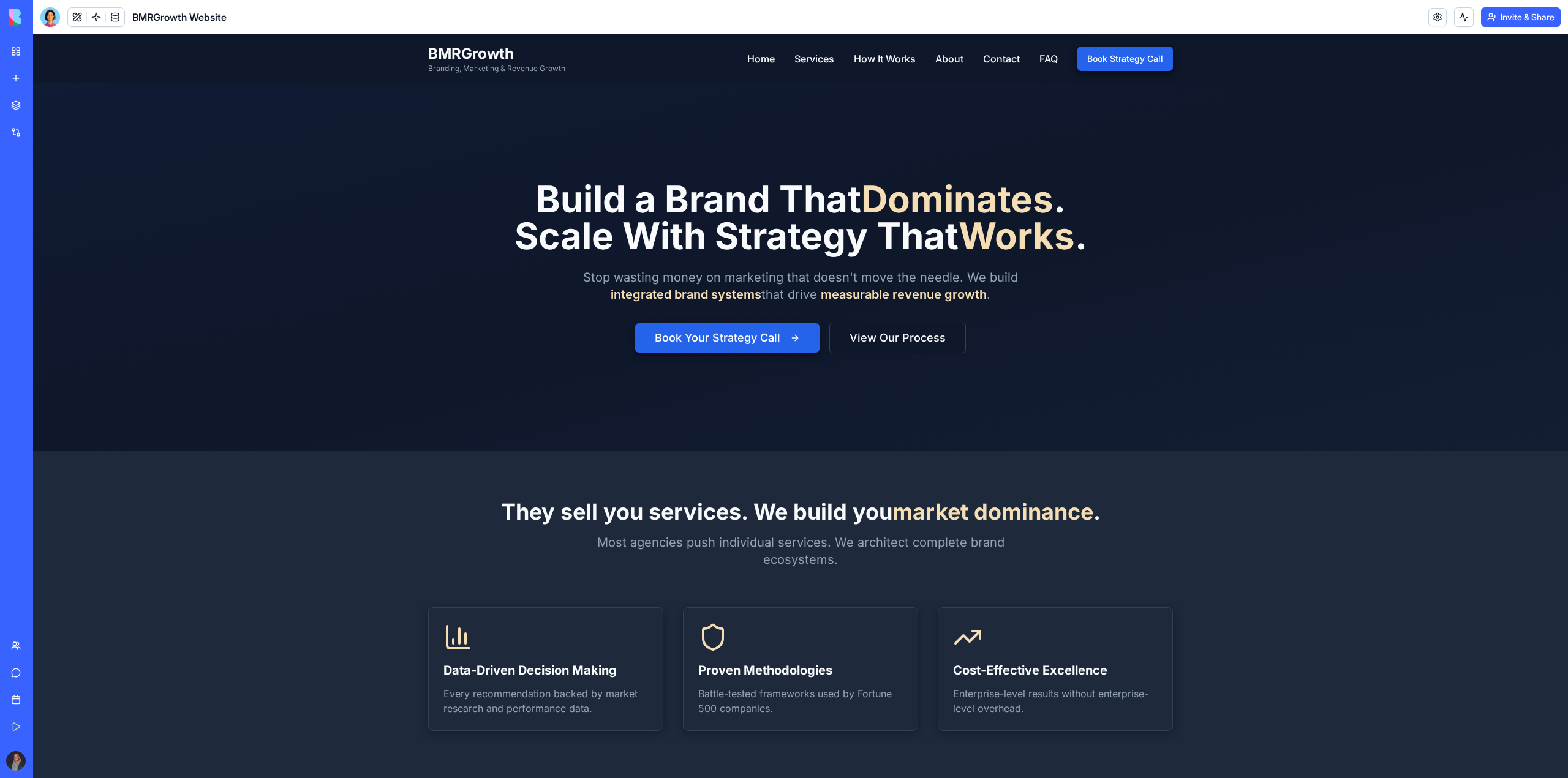
click at [514, 293] on div "Build a Brand That Dominates . Scale With Strategy That Works . Stop wasting mo…" at bounding box center [801, 267] width 573 height 173
drag, startPoint x: 614, startPoint y: 277, endPoint x: 818, endPoint y: 286, distance: 204.2
click at [818, 286] on p "Stop wasting money on marketing that doesn't move the needle. We build integrat…" at bounding box center [800, 286] width 470 height 34
click at [689, 280] on p "Stop wasting money on marketing that doesn't move the needle. We build integrat…" at bounding box center [800, 286] width 470 height 34
drag, startPoint x: 749, startPoint y: 269, endPoint x: 883, endPoint y: 276, distance: 134.2
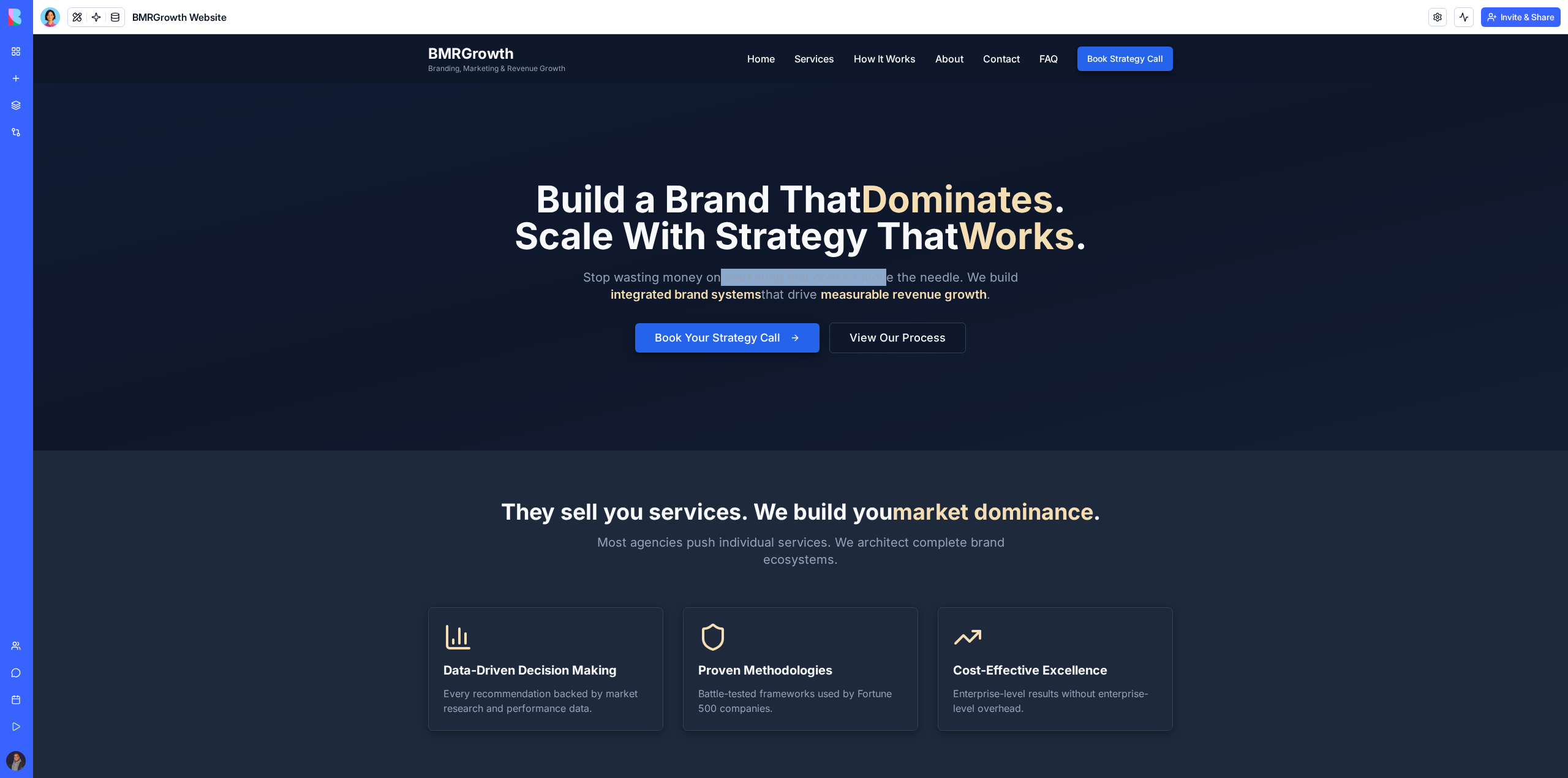
click at [883, 276] on p "Stop wasting money on marketing that doesn't move the needle. We build integrat…" at bounding box center [800, 286] width 470 height 34
click at [763, 278] on p "Stop wasting money on marketing that doesn't move the needle. We build integrat…" at bounding box center [800, 286] width 470 height 34
drag, startPoint x: 737, startPoint y: 284, endPoint x: 890, endPoint y: 280, distance: 153.1
click at [890, 280] on p "Stop wasting money on marketing that doesn't move the needle. We build integrat…" at bounding box center [800, 286] width 470 height 34
click at [891, 268] on div "Build a Brand That Dominates . Scale With Strategy That Works . Stop wasting mo…" at bounding box center [801, 267] width 573 height 173
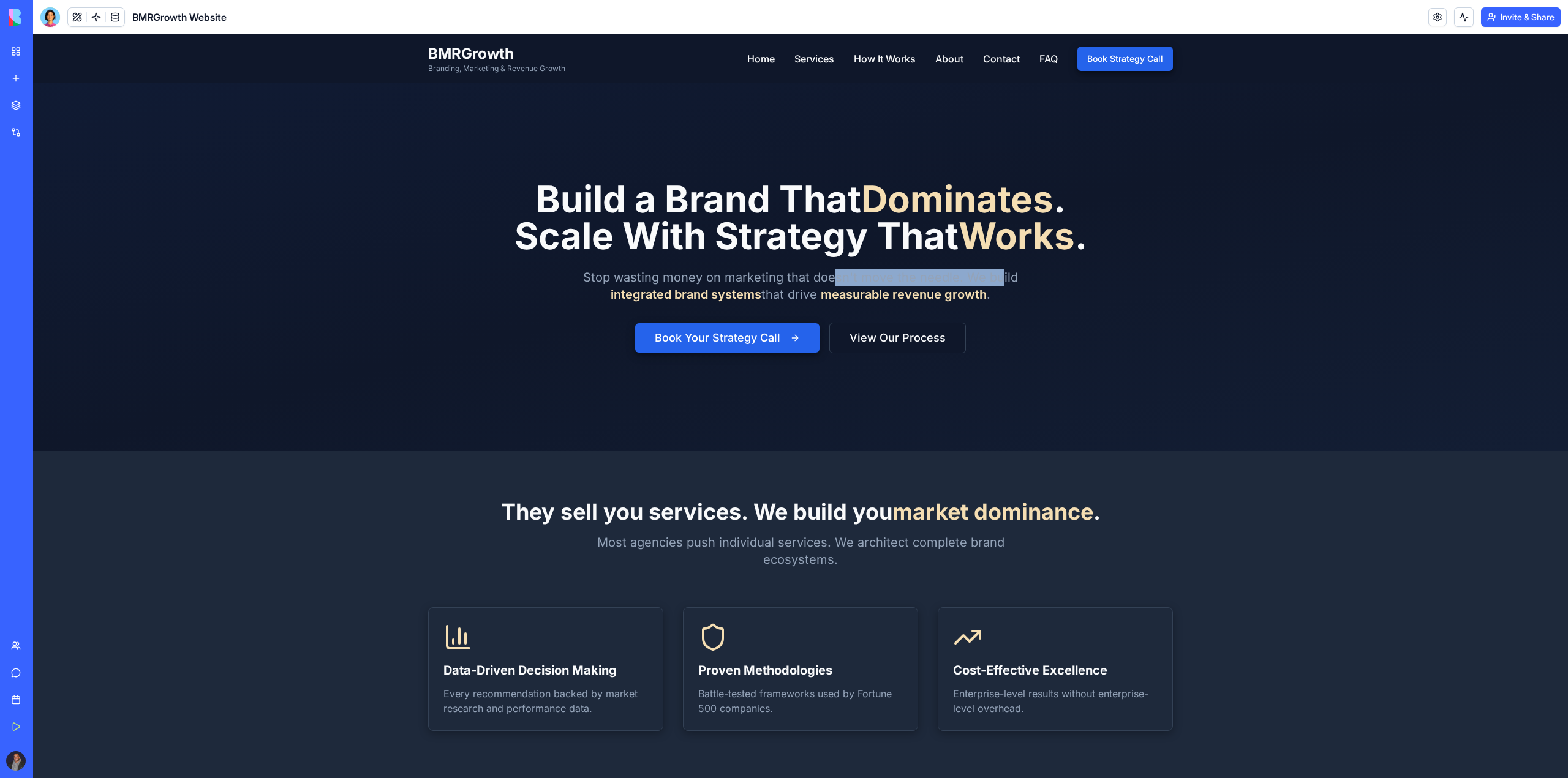
drag, startPoint x: 832, startPoint y: 273, endPoint x: 994, endPoint y: 275, distance: 162.0
click at [994, 275] on p "Stop wasting money on marketing that doesn't move the needle. We build integrat…" at bounding box center [800, 286] width 470 height 34
click at [912, 280] on p "Stop wasting money on marketing that doesn't move the needle. We build integrat…" at bounding box center [800, 286] width 470 height 34
click at [760, 340] on button "Book Your Strategy Call" at bounding box center [727, 338] width 184 height 30
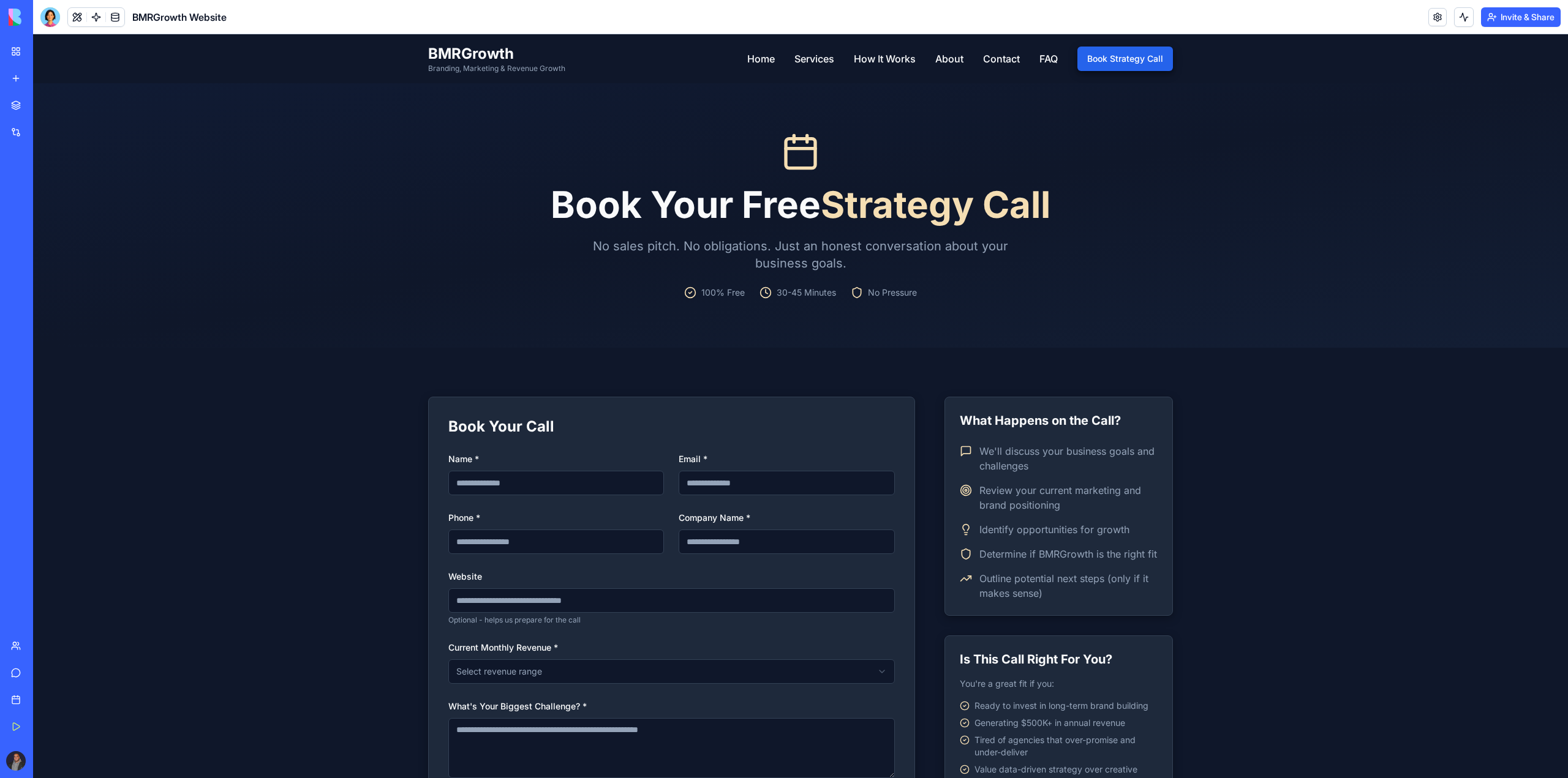
click at [20, 57] on link "My Workspace" at bounding box center [28, 52] width 49 height 24
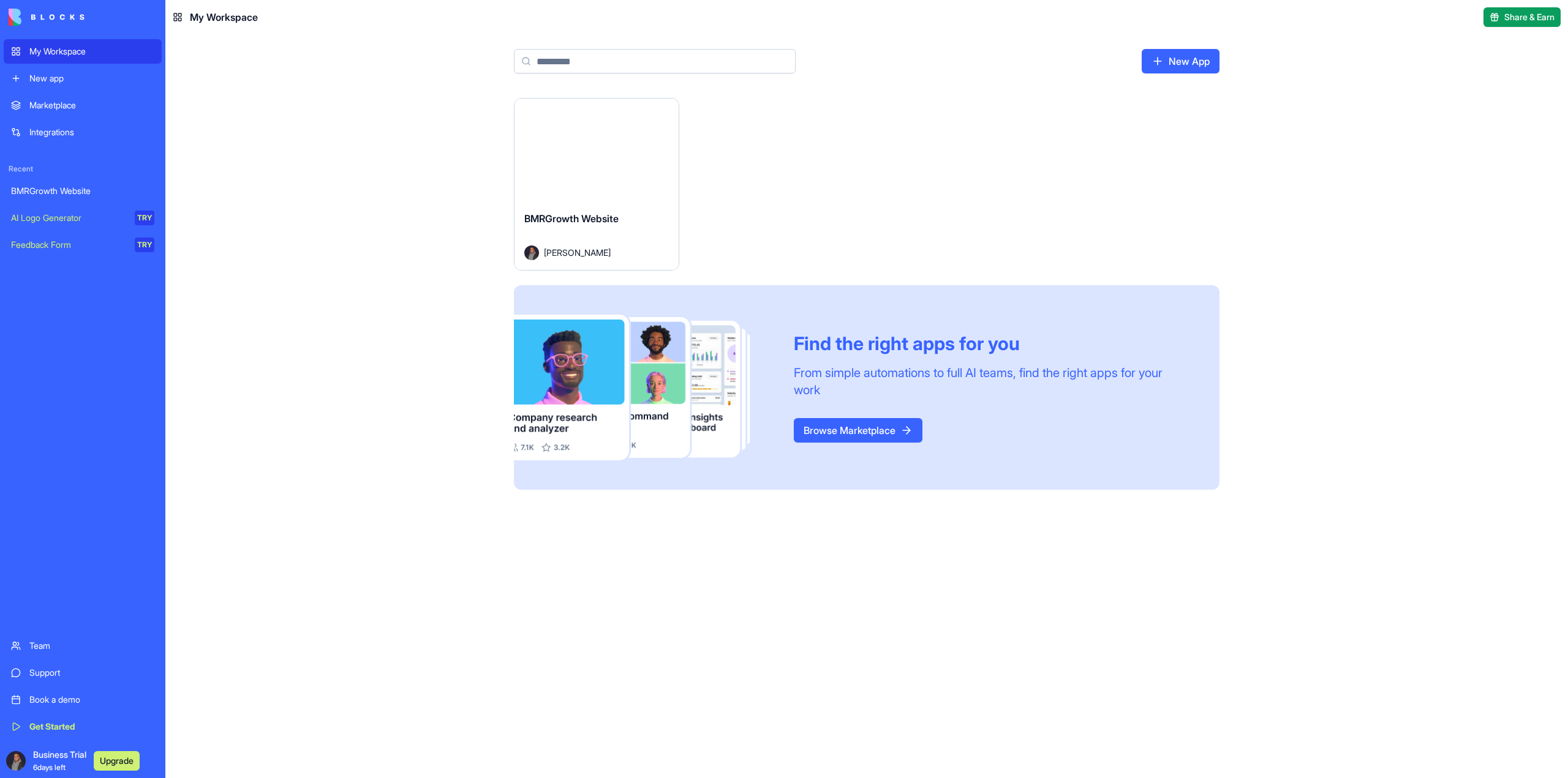
click at [79, 207] on link "AI Logo Generator TRY" at bounding box center [83, 218] width 158 height 24
click at [93, 194] on div "BMRGrowth Website" at bounding box center [83, 191] width 143 height 12
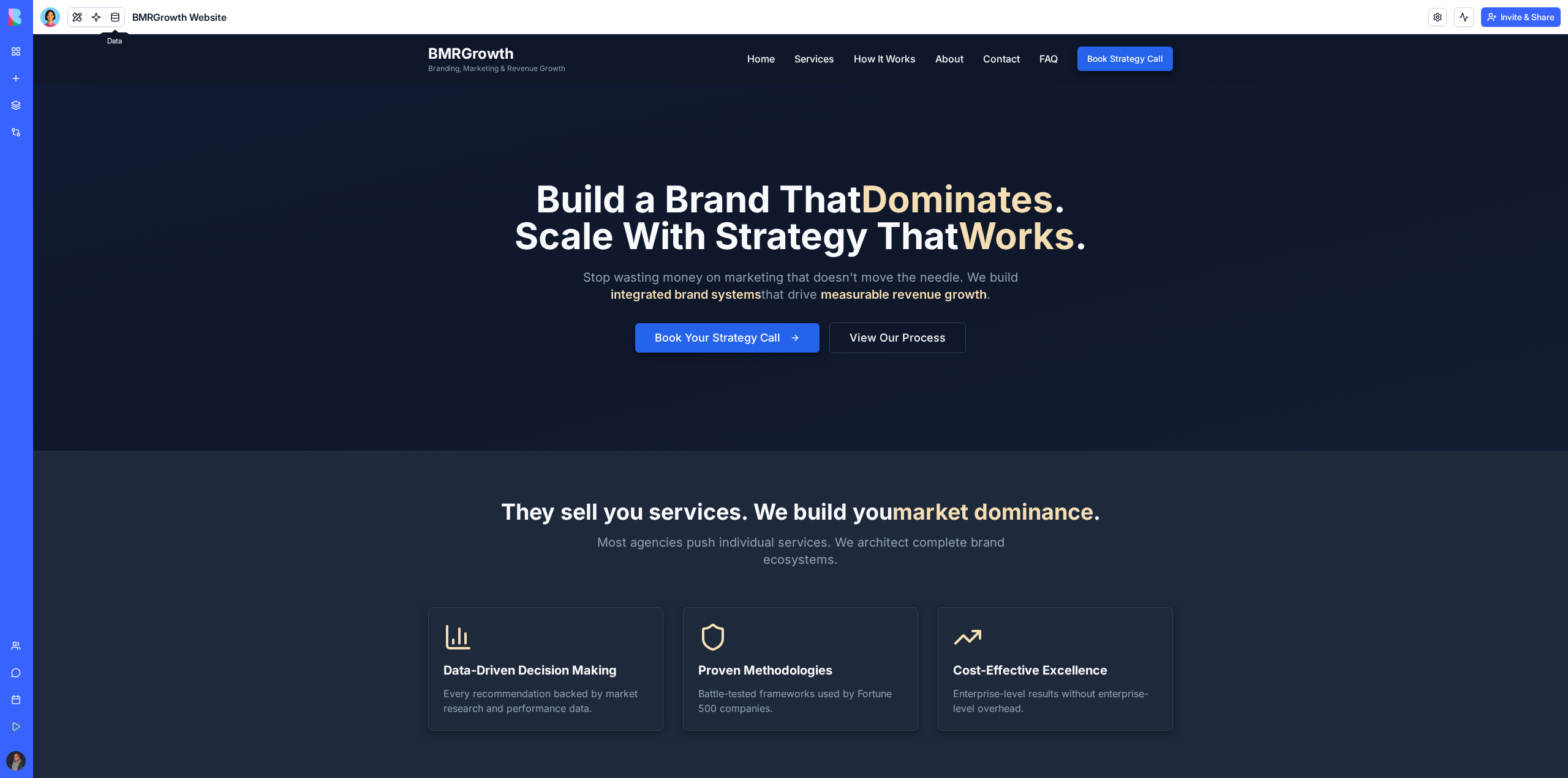
click at [113, 10] on link at bounding box center [115, 17] width 18 height 18
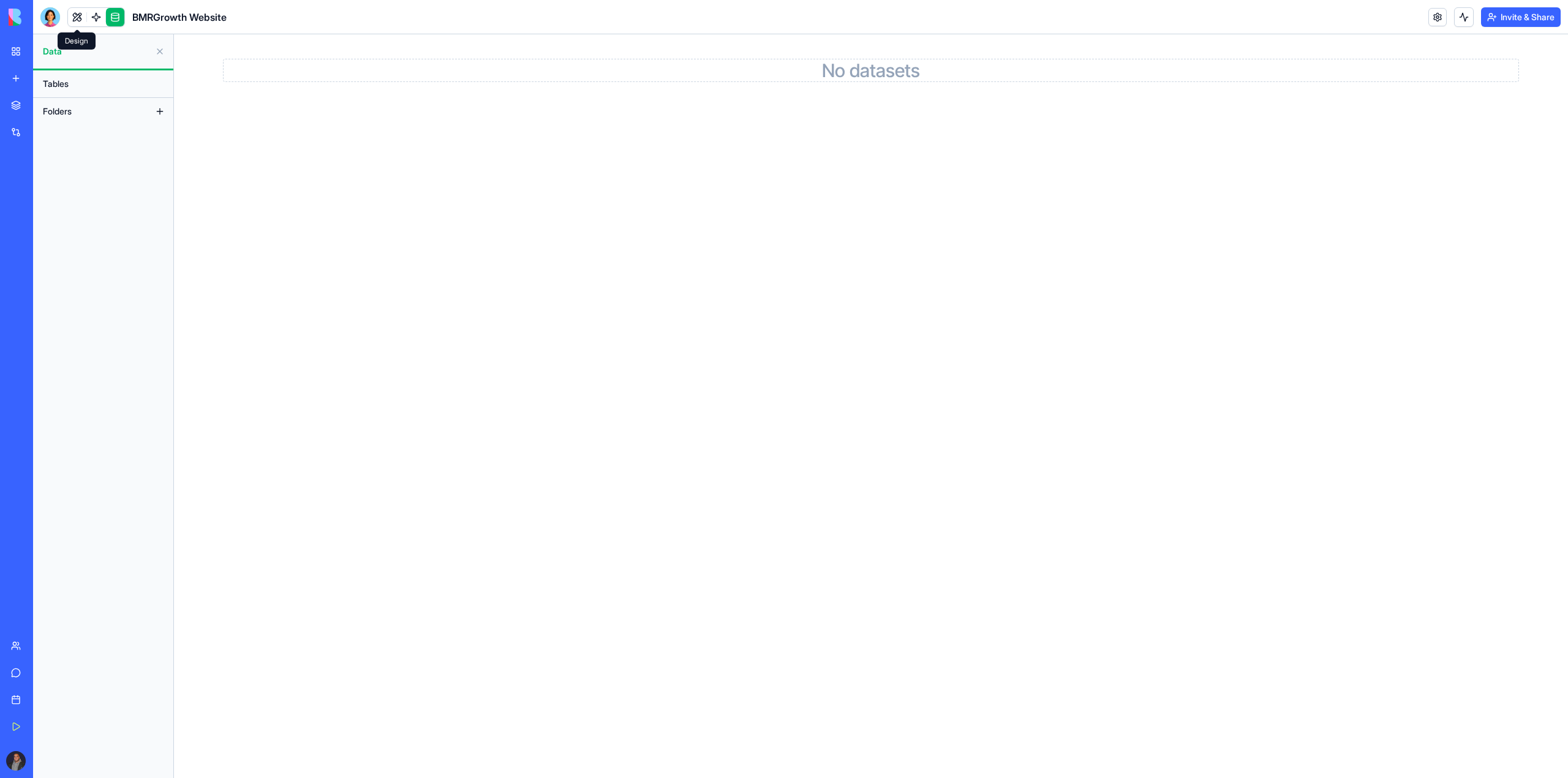
click at [79, 18] on link at bounding box center [77, 17] width 18 height 18
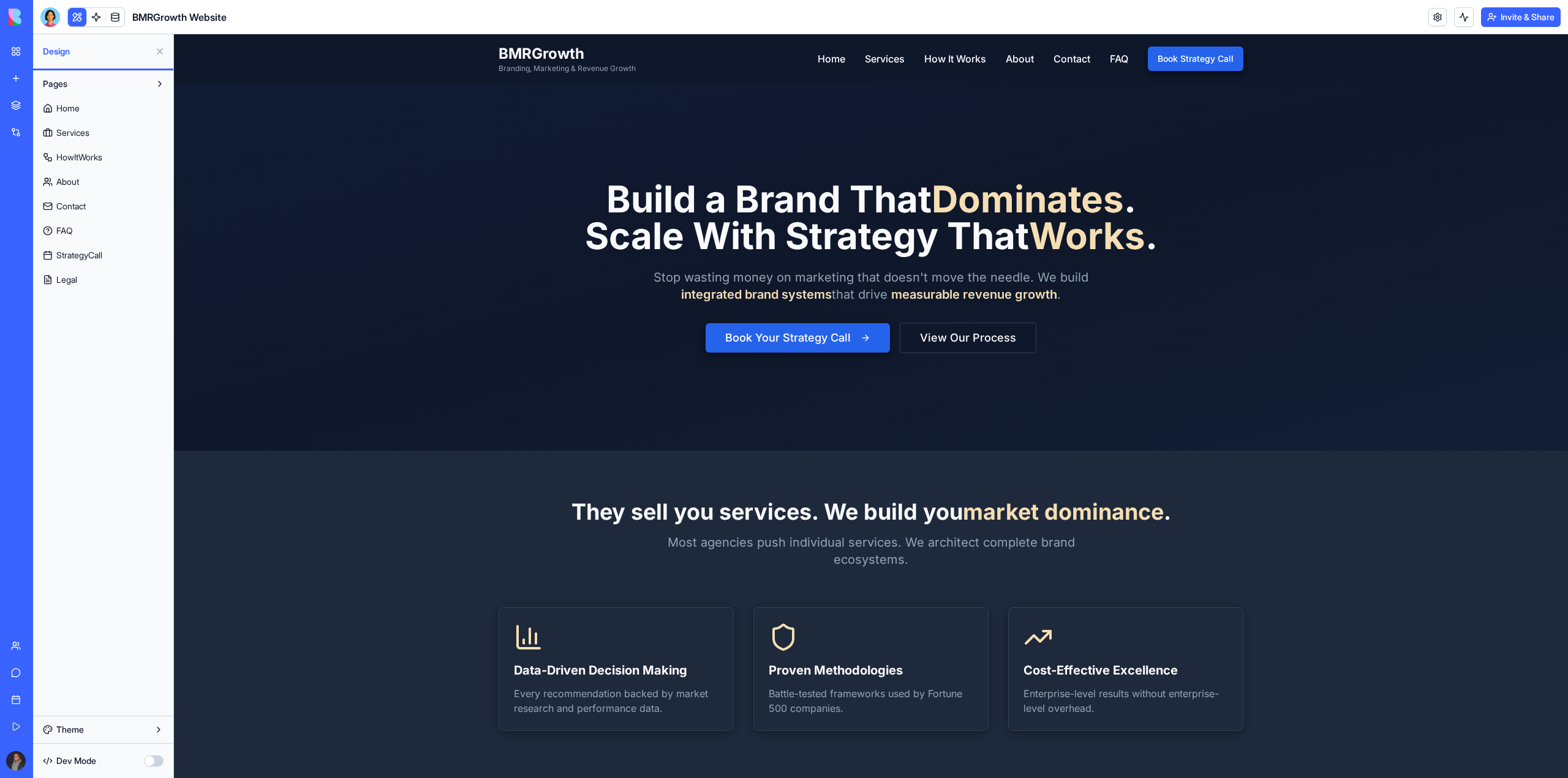
click at [274, 737] on div at bounding box center [871, 406] width 1394 height 744
click at [147, 762] on button "button" at bounding box center [153, 761] width 19 height 11
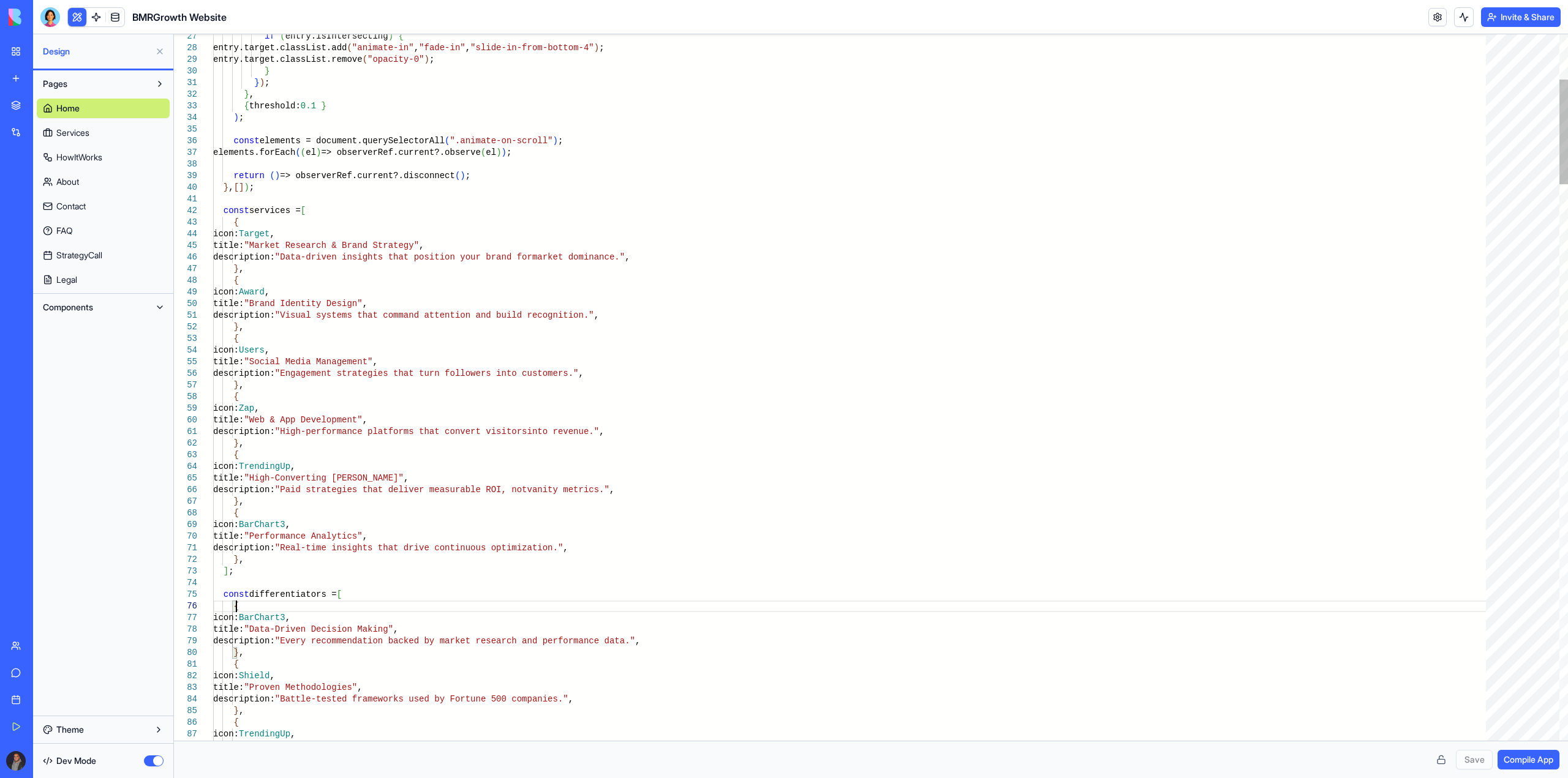
click at [113, 311] on button "Components" at bounding box center [93, 307] width 113 height 19
click at [104, 330] on link "AppLayout" at bounding box center [103, 332] width 133 height 19
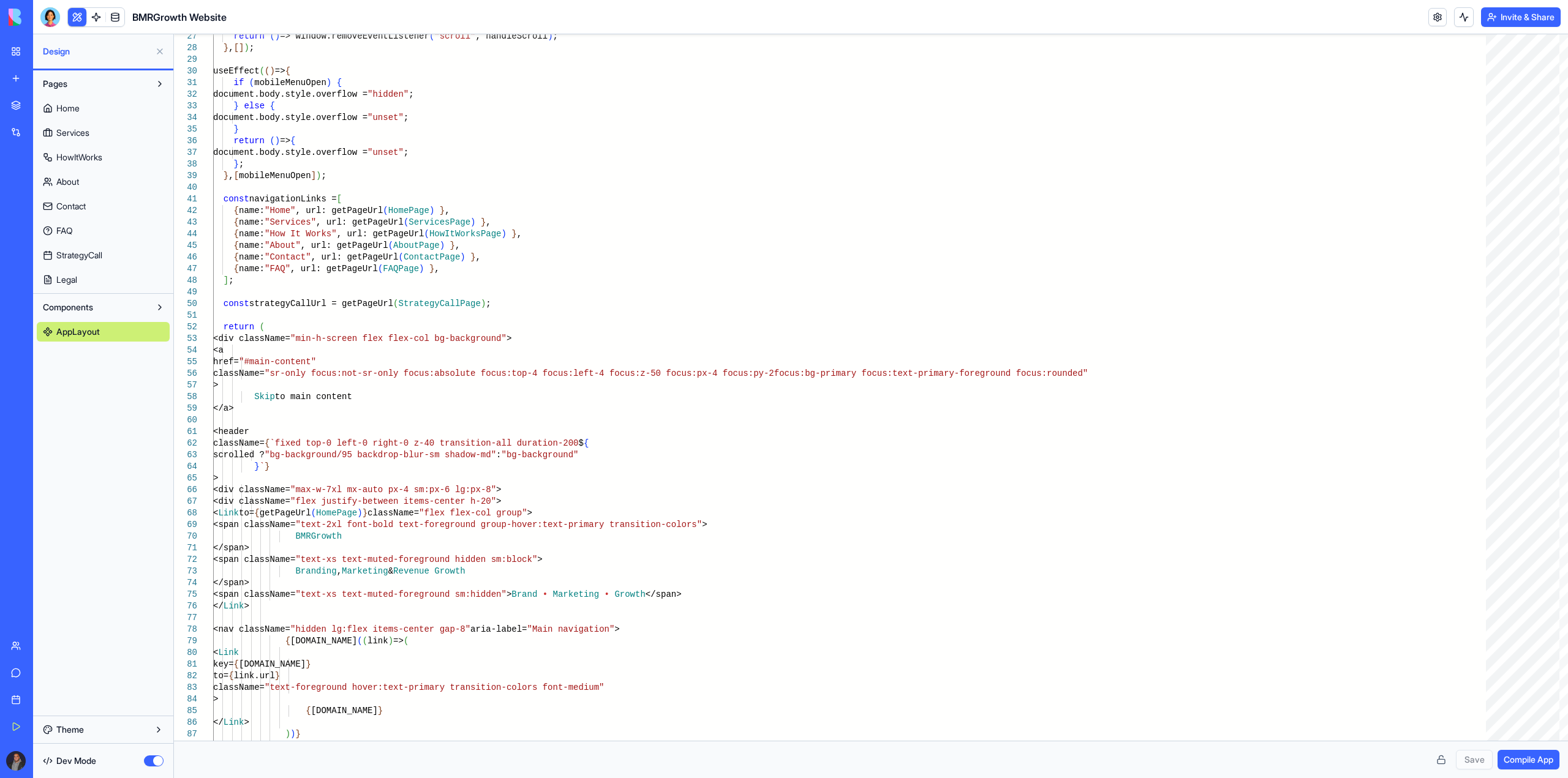
click at [72, 126] on link "Services" at bounding box center [103, 133] width 133 height 19
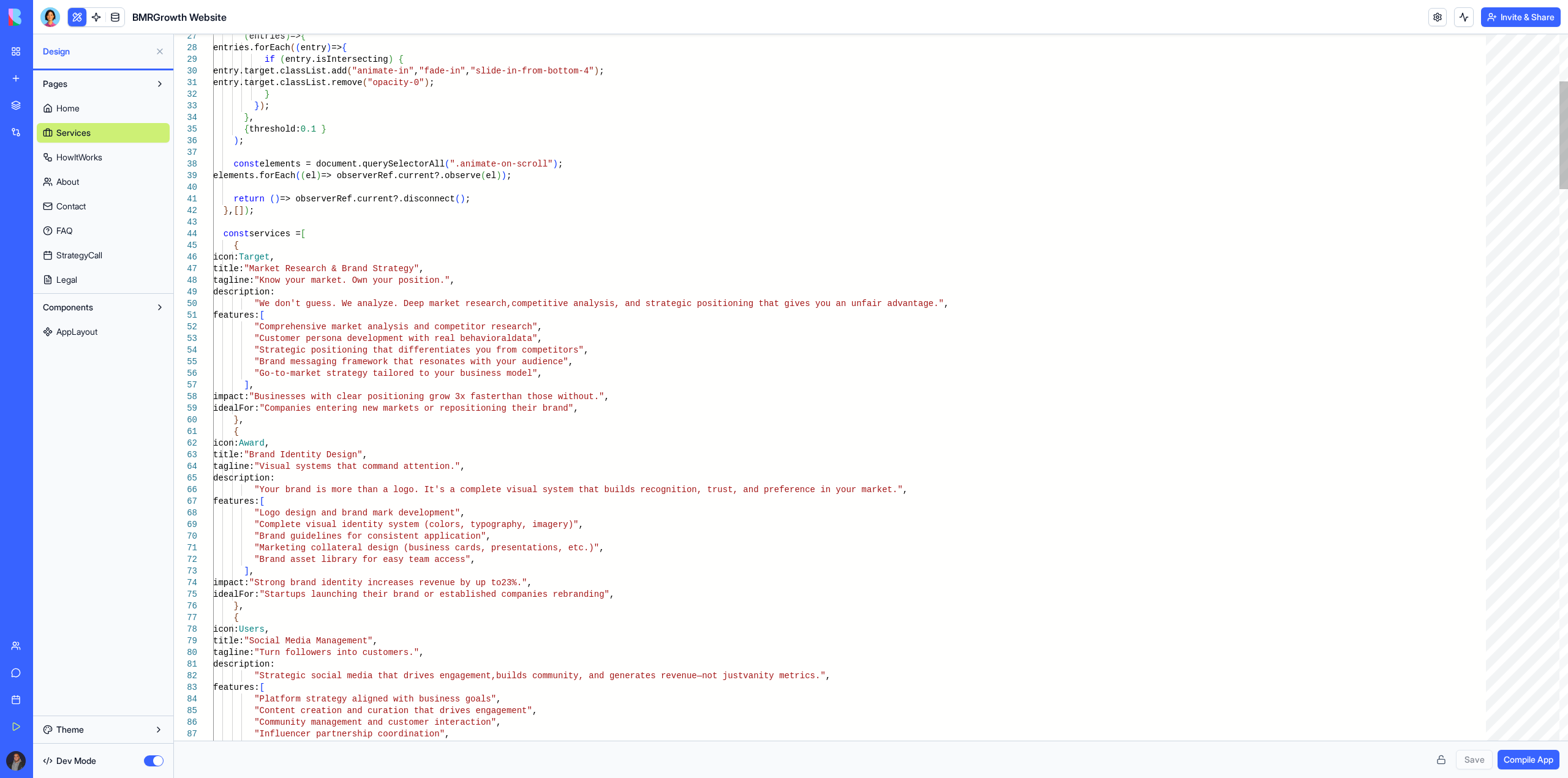
click at [75, 107] on span "Home" at bounding box center [68, 108] width 23 height 12
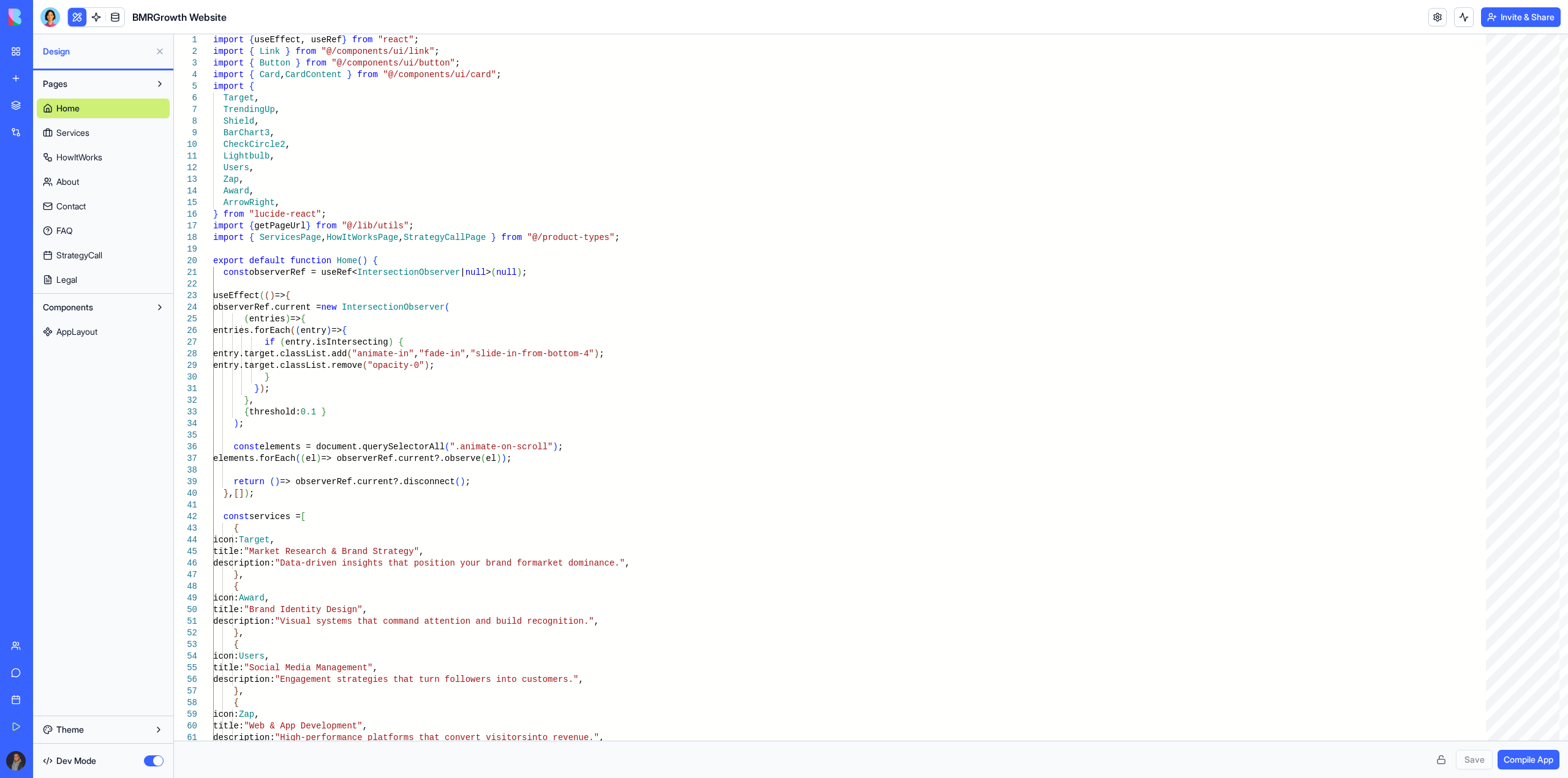
click at [128, 130] on link "Services" at bounding box center [103, 133] width 133 height 19
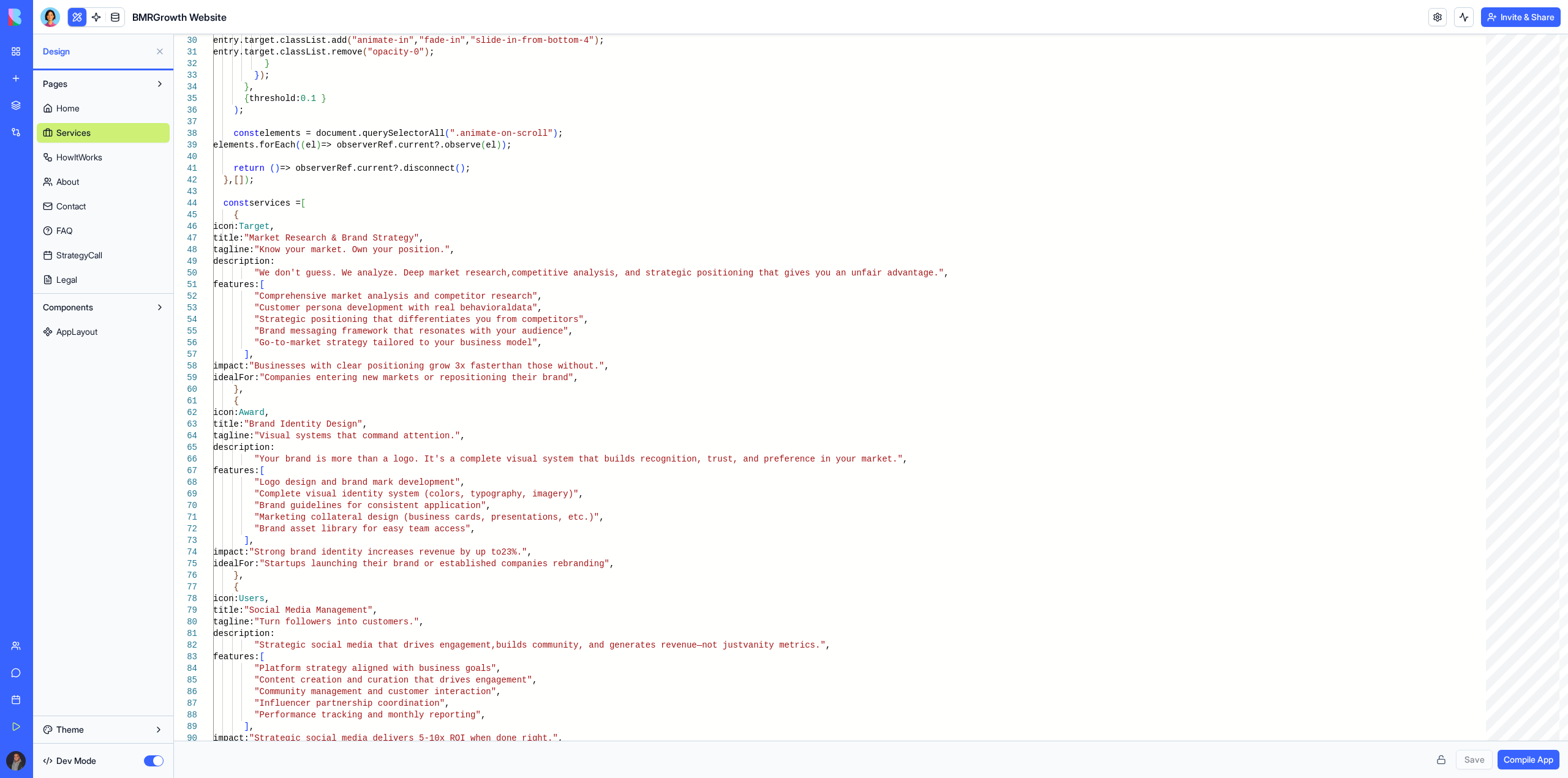
click at [103, 162] on span "HowItWorks" at bounding box center [79, 157] width 46 height 12
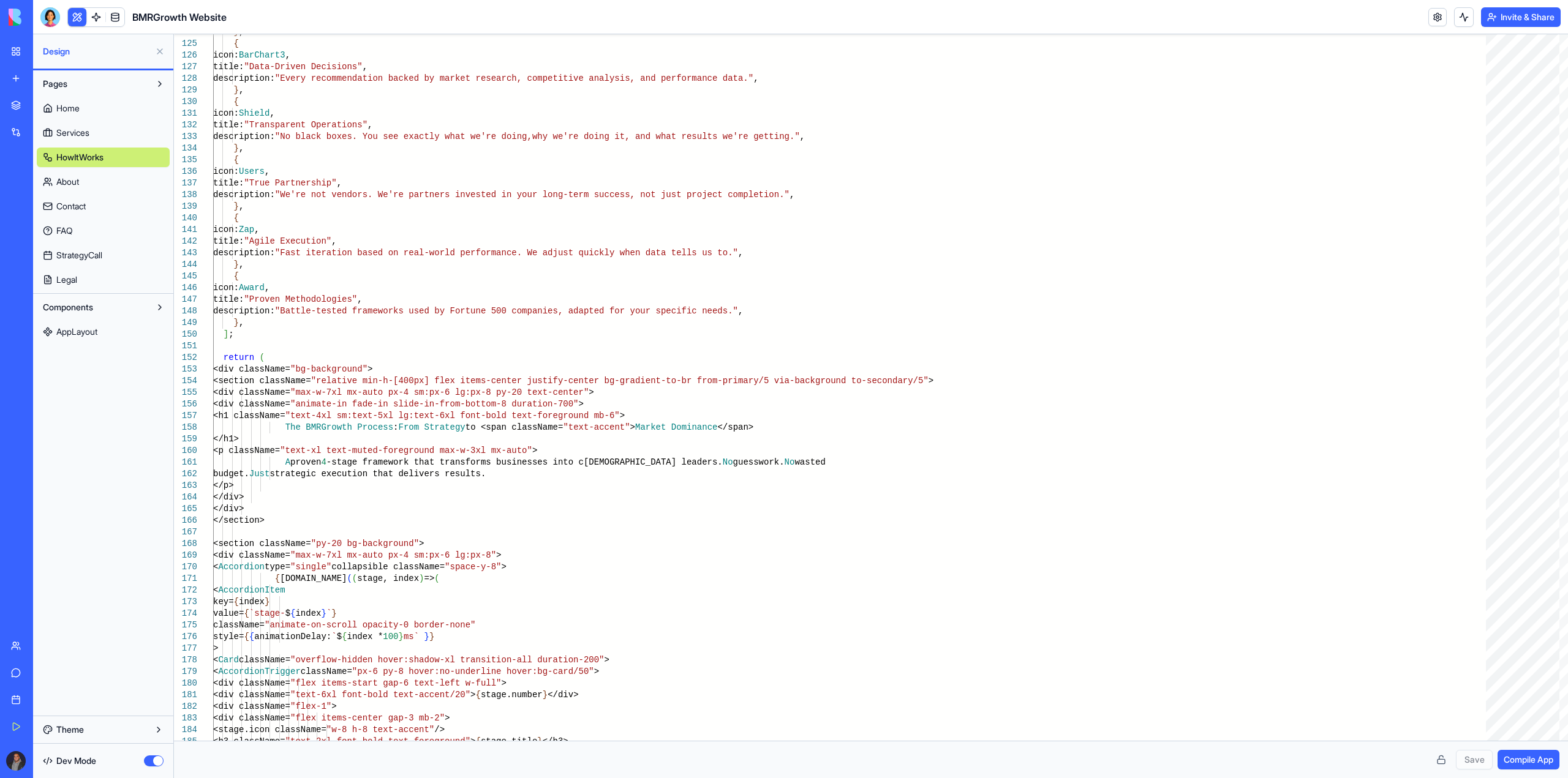
click at [117, 188] on link "About" at bounding box center [103, 182] width 133 height 19
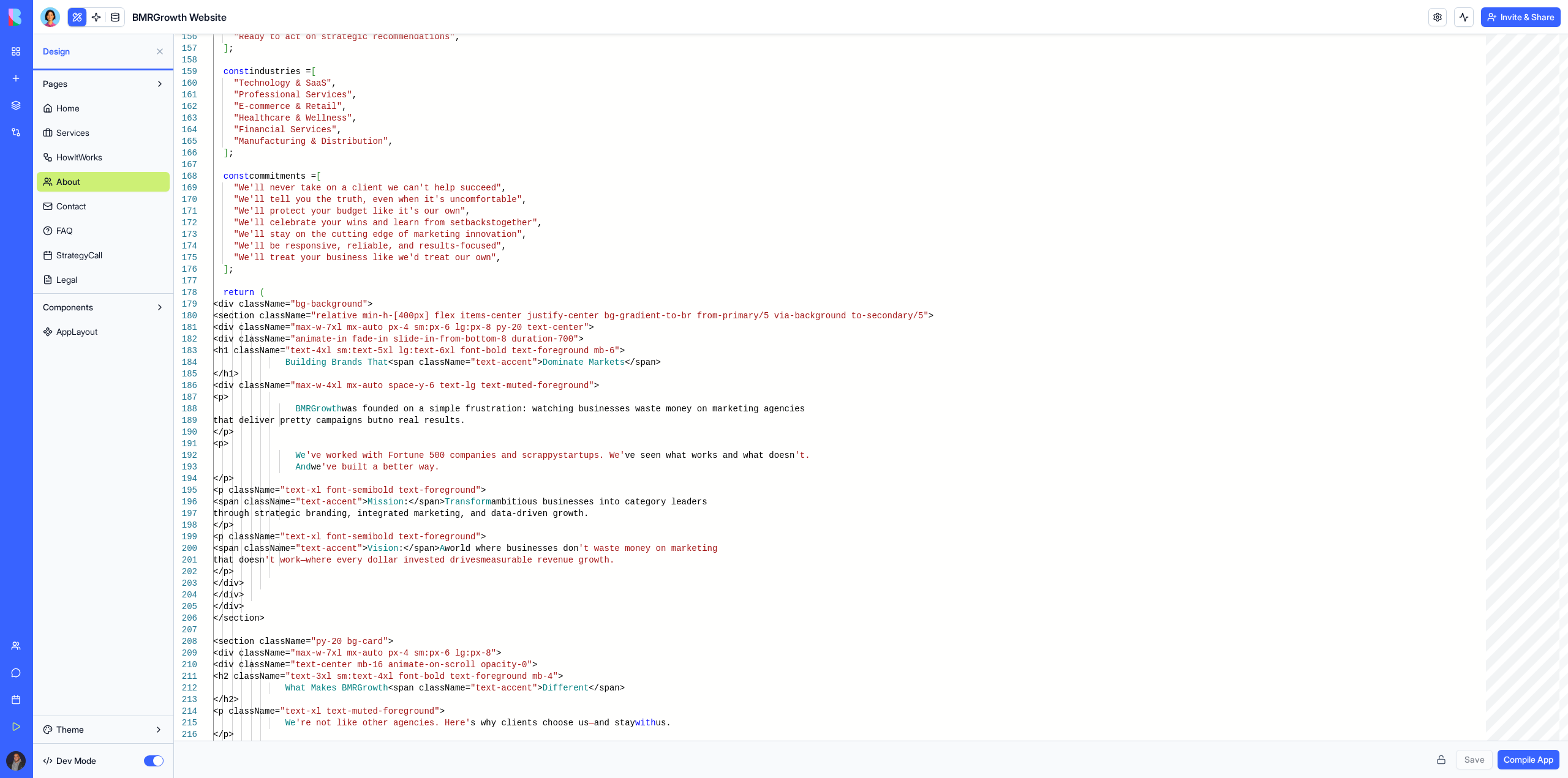
click at [111, 213] on link "Contact" at bounding box center [103, 206] width 133 height 19
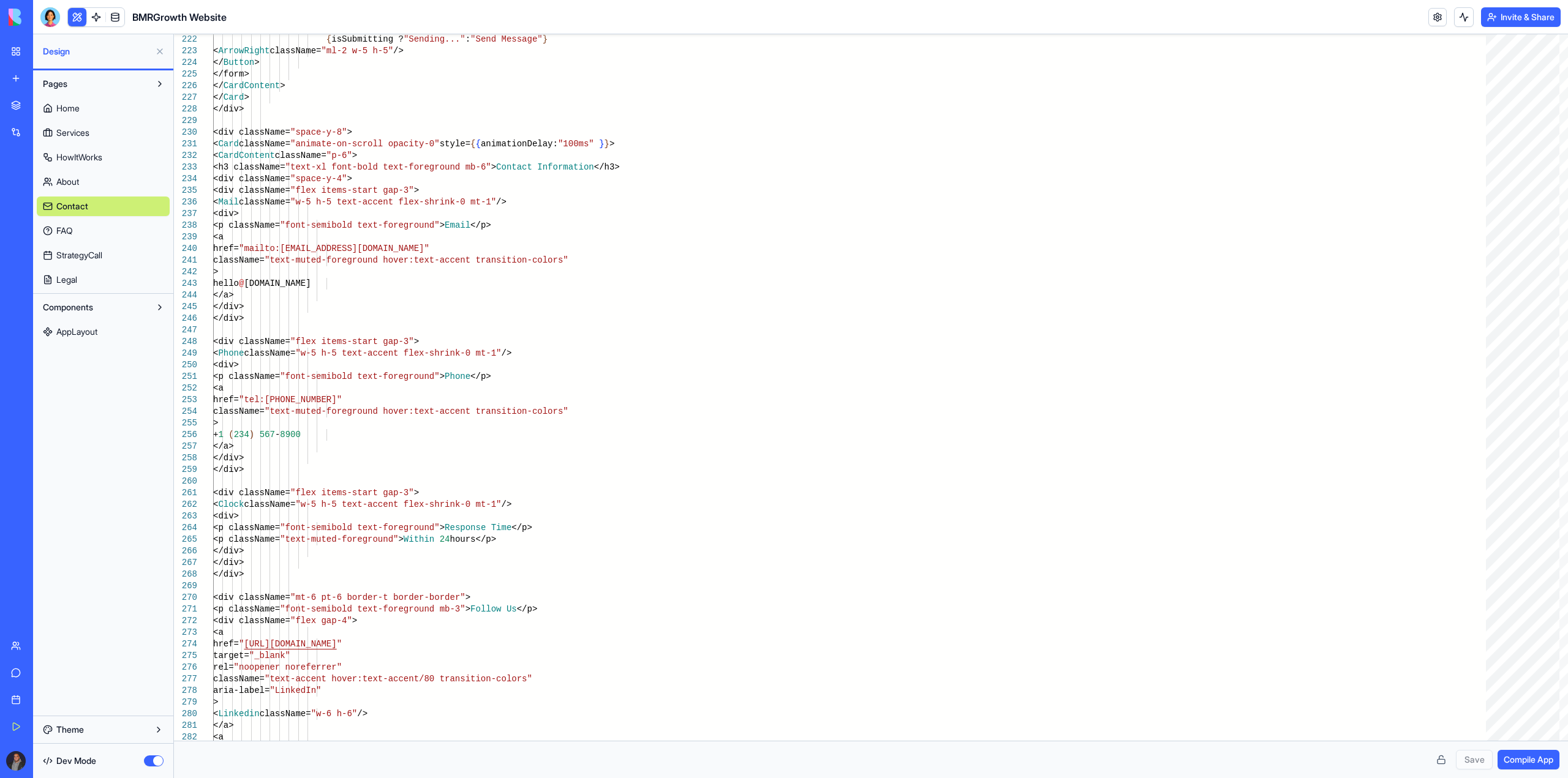
click at [122, 235] on link "FAQ" at bounding box center [103, 231] width 133 height 19
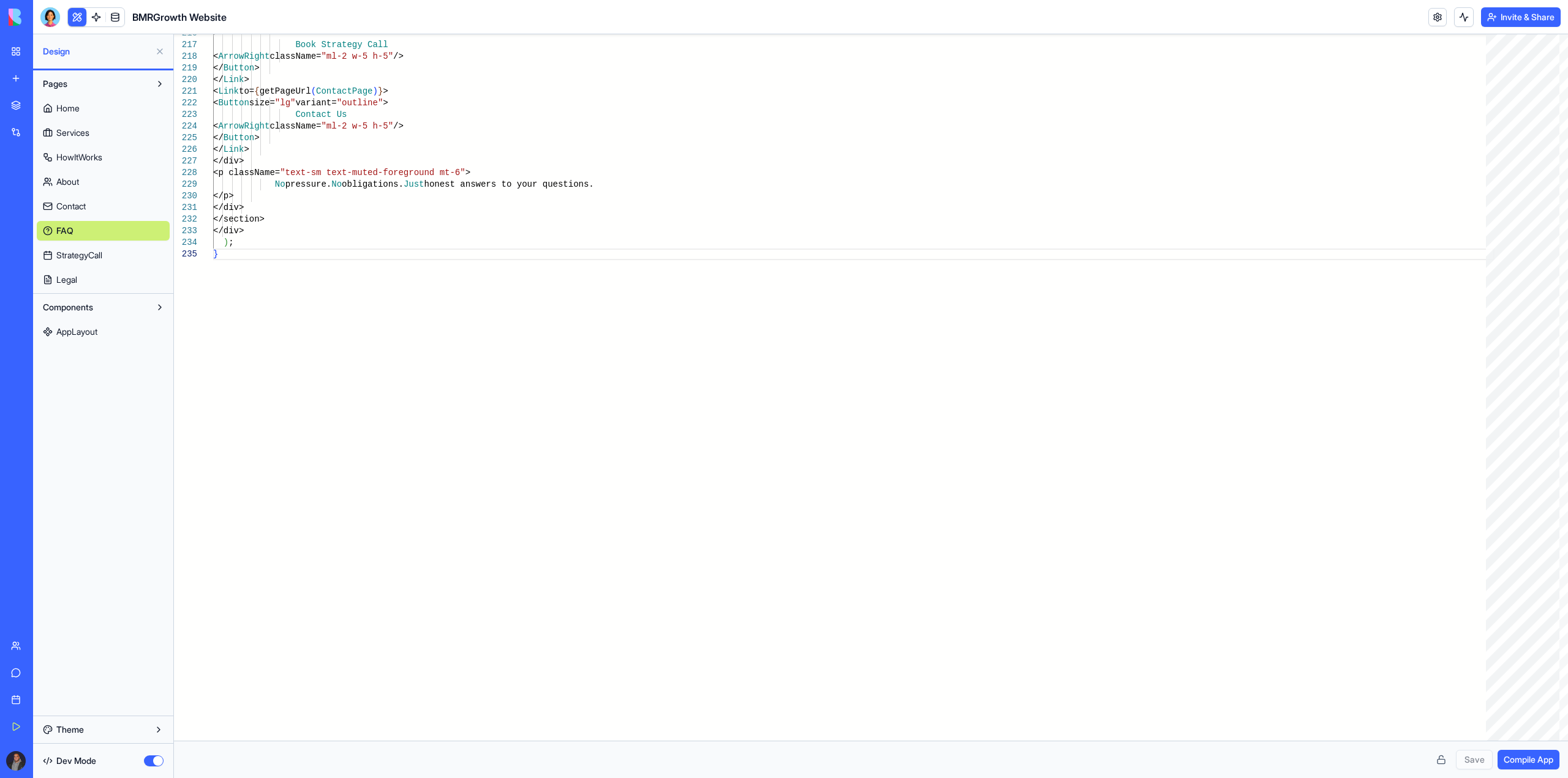
click at [103, 257] on span "StrategyCall" at bounding box center [79, 255] width 46 height 12
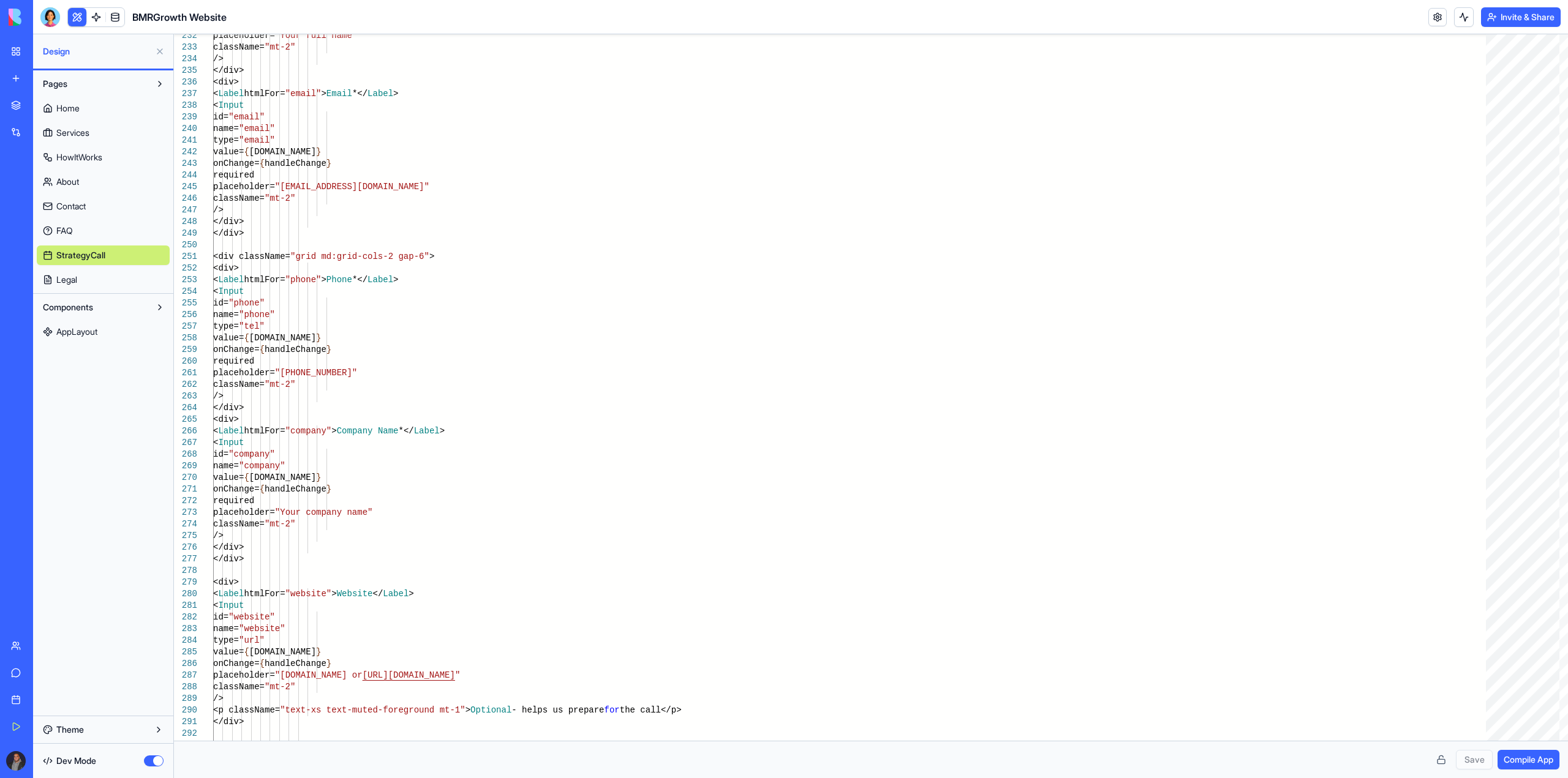
click at [85, 286] on link "Legal" at bounding box center [103, 280] width 133 height 19
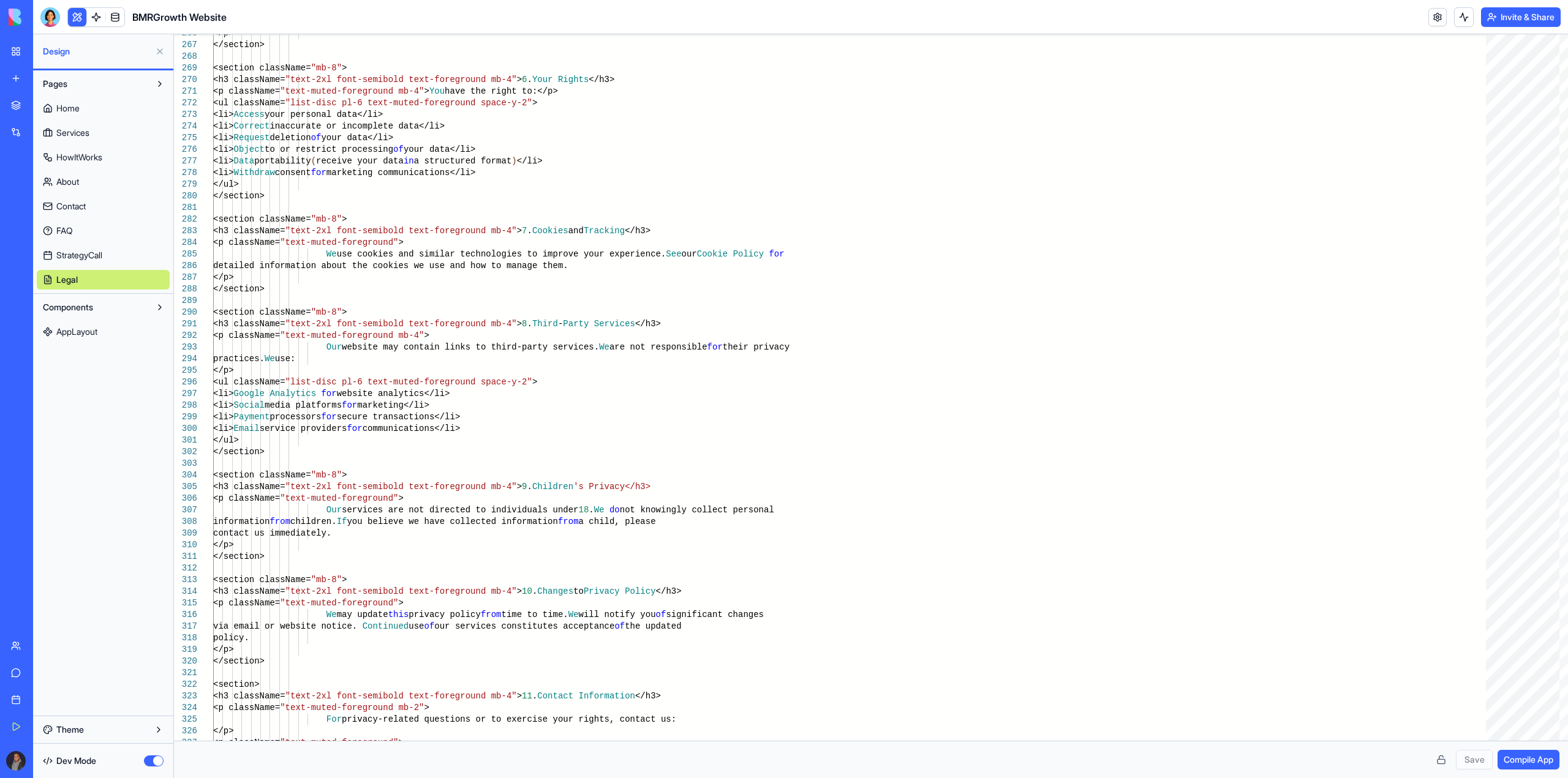
click at [142, 309] on button "Components" at bounding box center [93, 307] width 113 height 19
click at [119, 308] on button "Components" at bounding box center [93, 307] width 113 height 19
click at [117, 313] on button "Components" at bounding box center [93, 307] width 113 height 19
click at [117, 326] on link "AppLayout" at bounding box center [103, 332] width 133 height 19
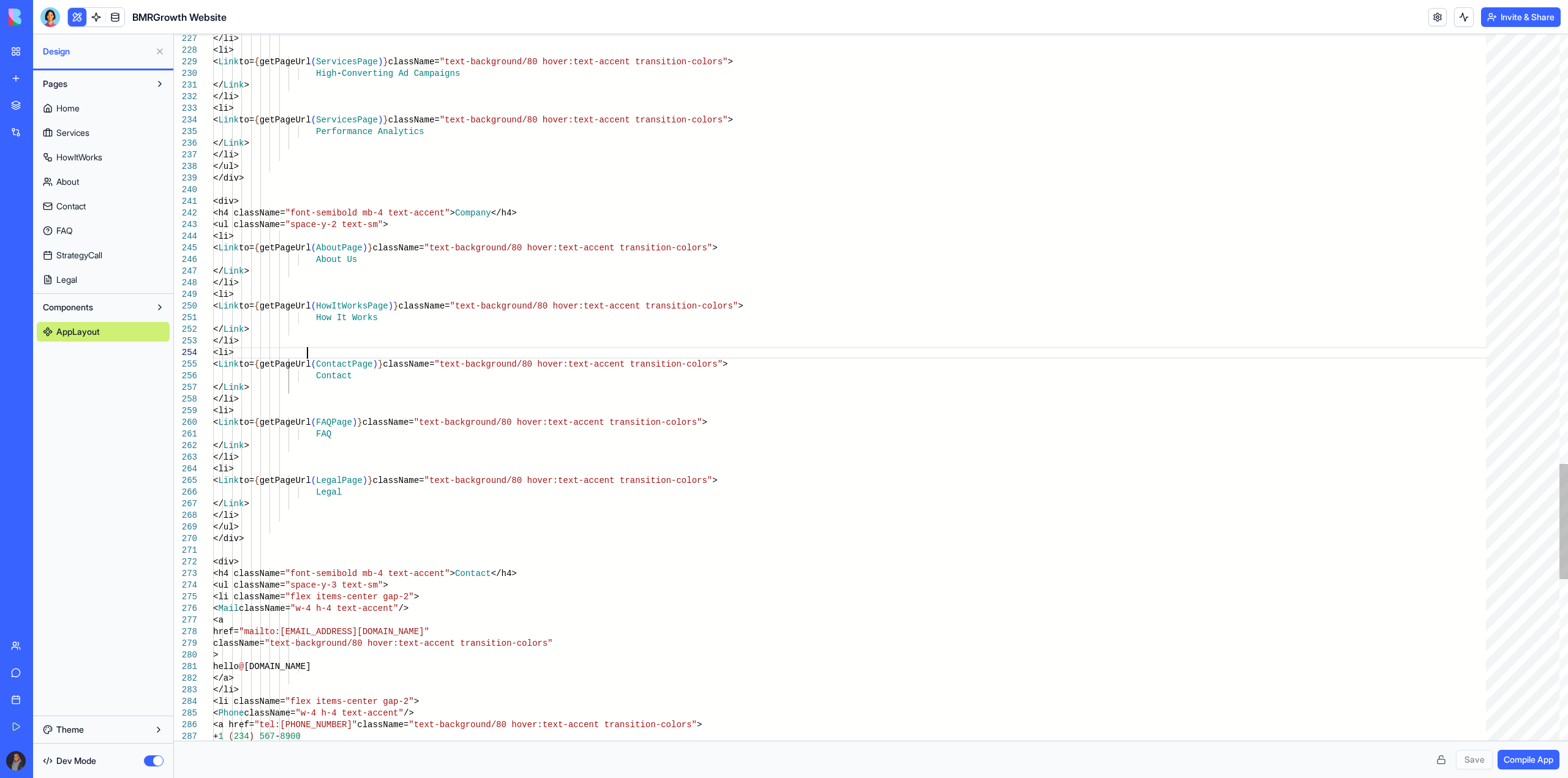
scroll to position [0, 4]
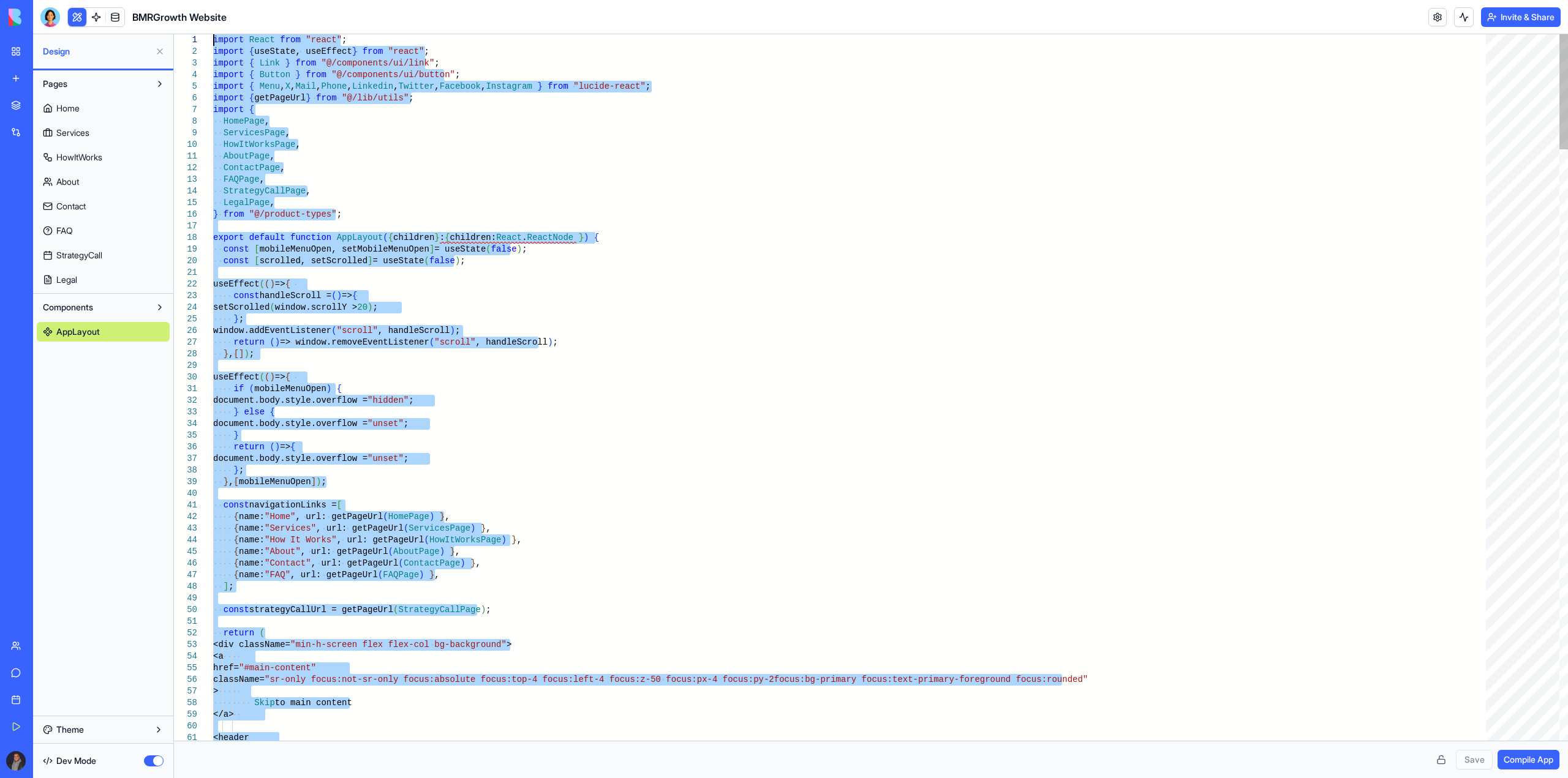
drag, startPoint x: 368, startPoint y: 348, endPoint x: 327, endPoint y: -74, distance: 424.0
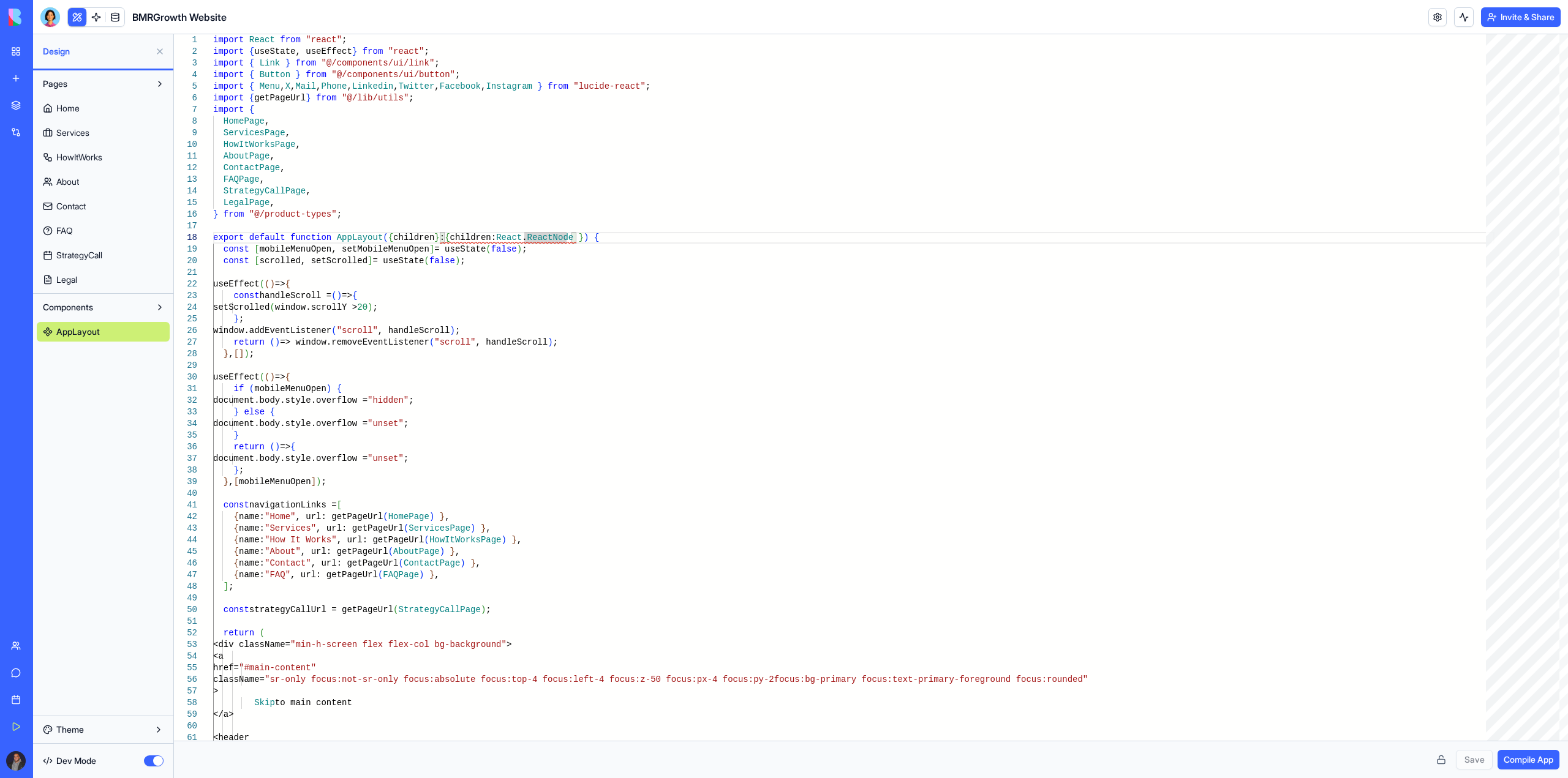
click at [142, 734] on button "Theme" at bounding box center [103, 730] width 133 height 19
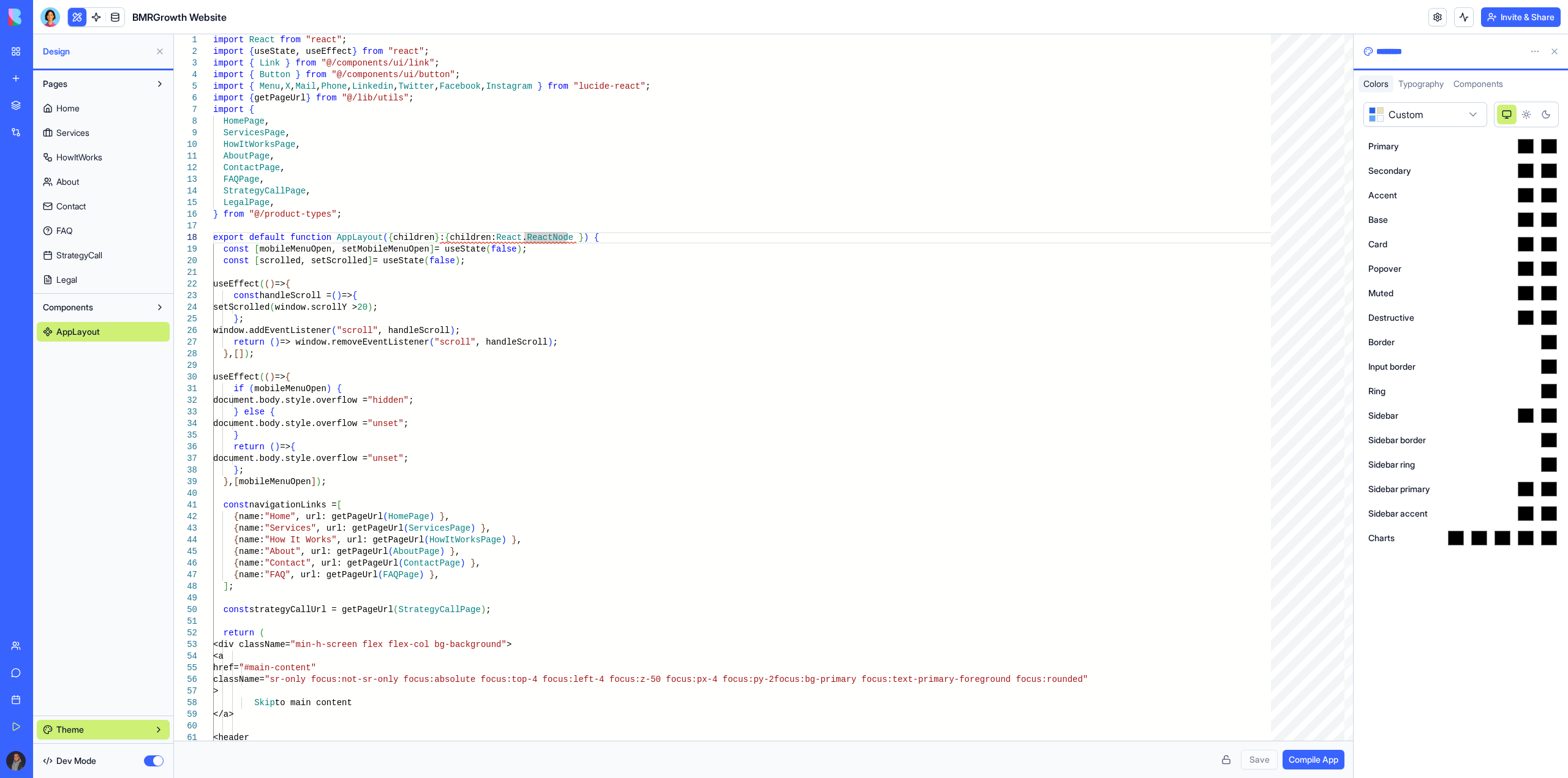
click at [1540, 113] on button "Dark theme" at bounding box center [1545, 114] width 19 height 19
click at [1511, 112] on button "System theme" at bounding box center [1506, 114] width 19 height 19
click at [1422, 85] on span "Typography" at bounding box center [1420, 84] width 45 height 10
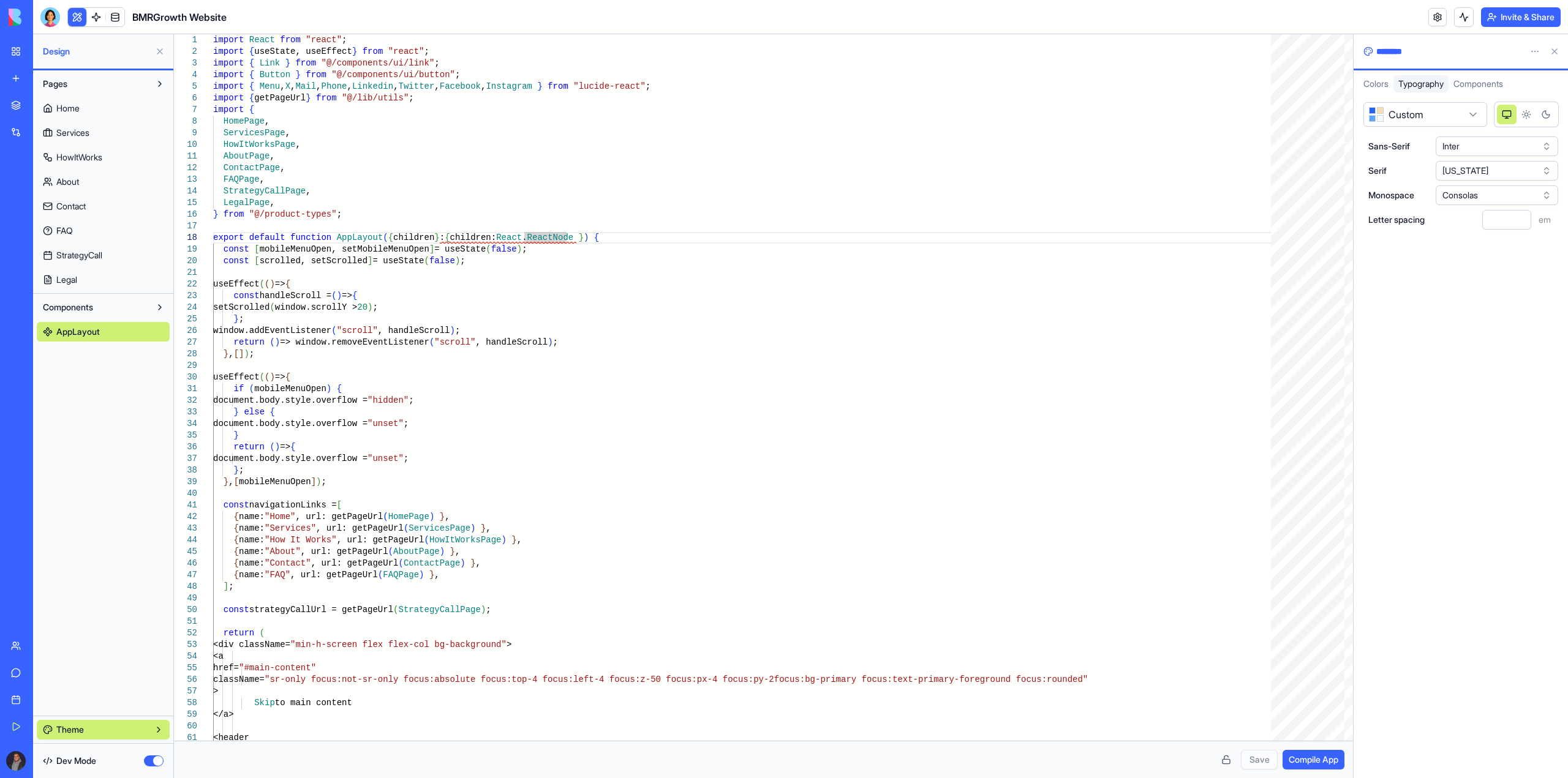
click at [1491, 86] on span "Components" at bounding box center [1478, 84] width 50 height 10
click at [1554, 55] on button at bounding box center [1554, 52] width 19 height 19
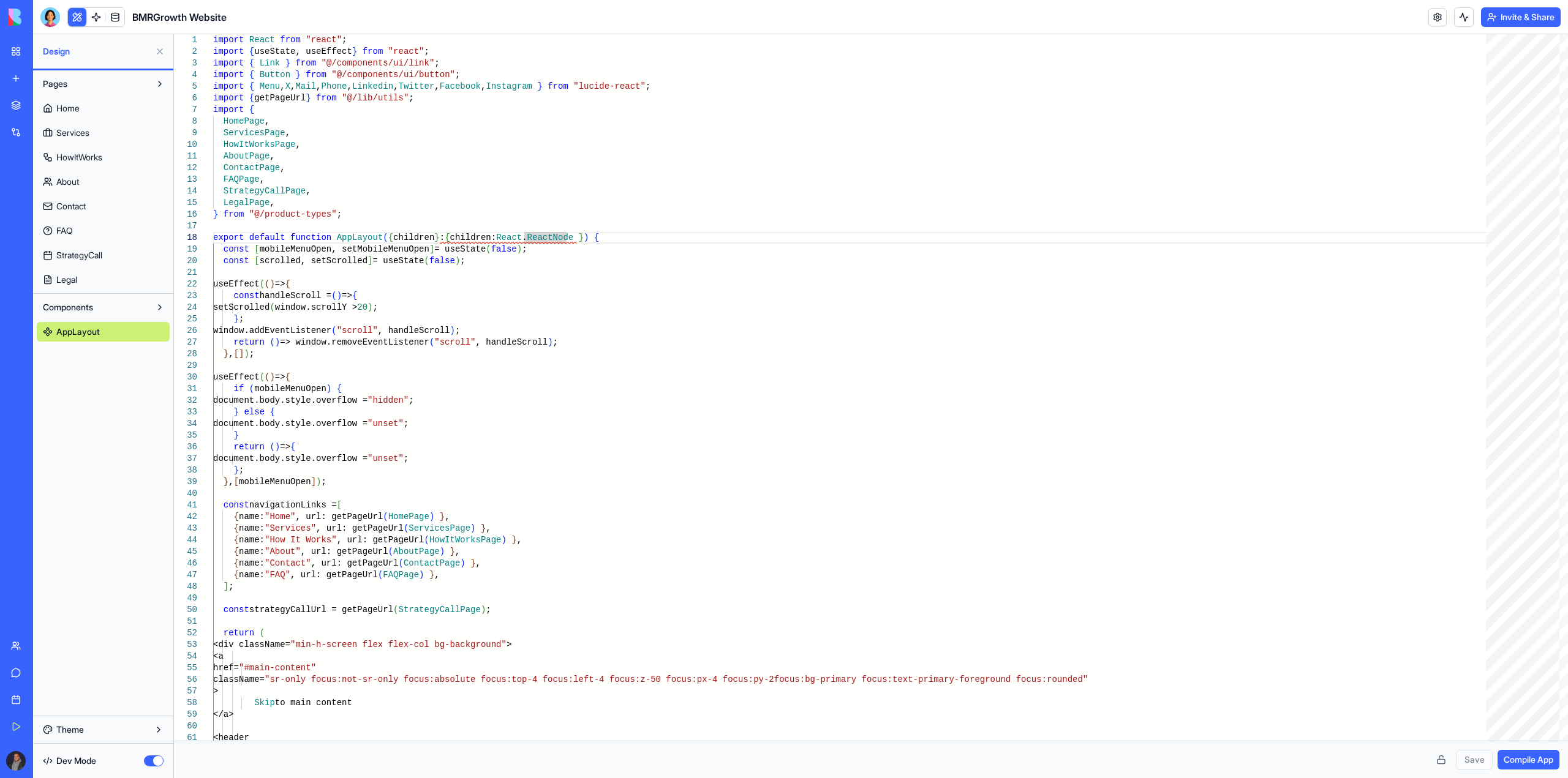
click at [88, 102] on link "Home" at bounding box center [103, 108] width 133 height 19
type textarea "**********"
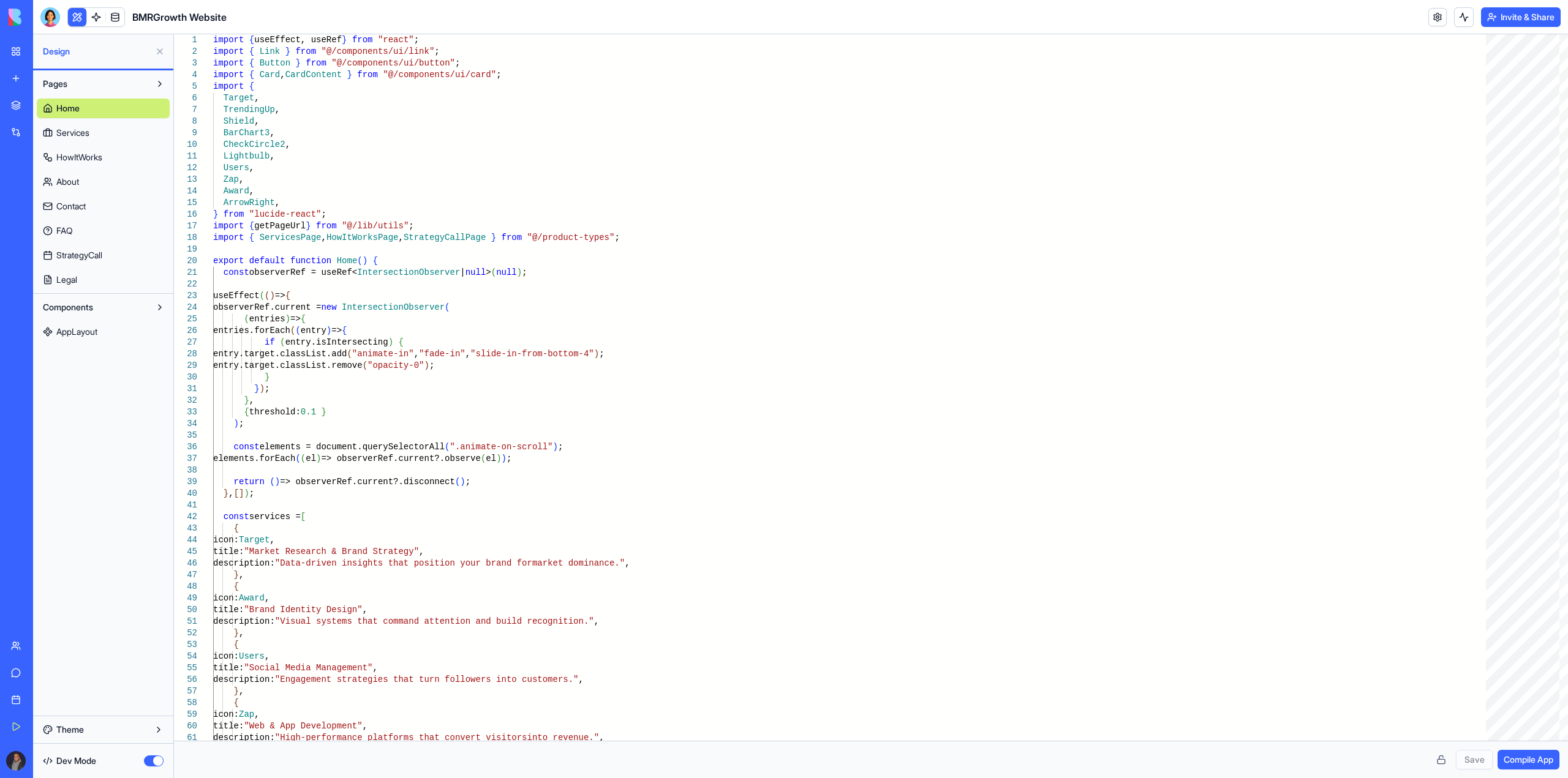
click at [10, 47] on link "My Workspace" at bounding box center [28, 52] width 49 height 24
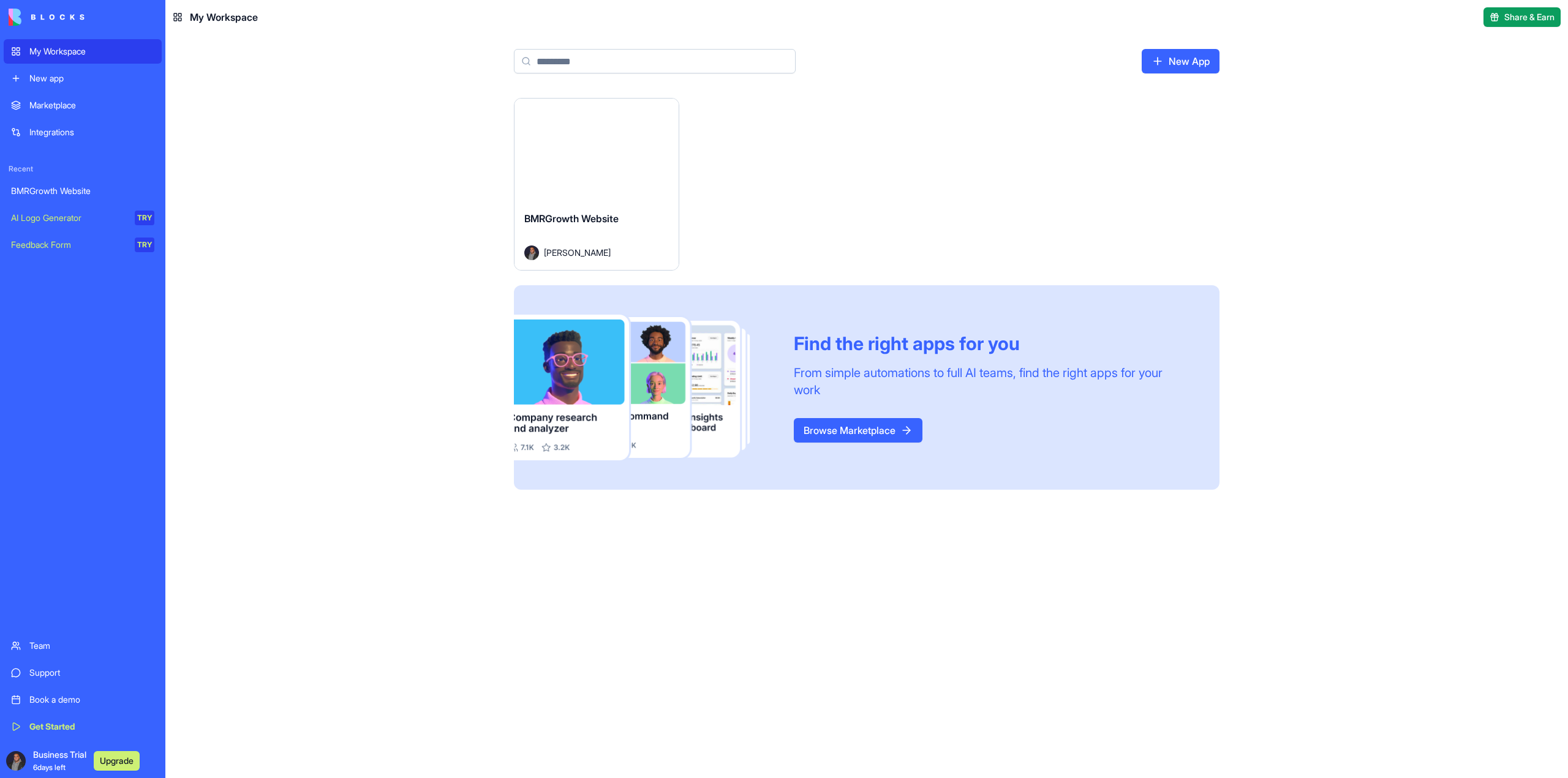
click at [57, 200] on link "BMRGrowth Website" at bounding box center [83, 191] width 158 height 24
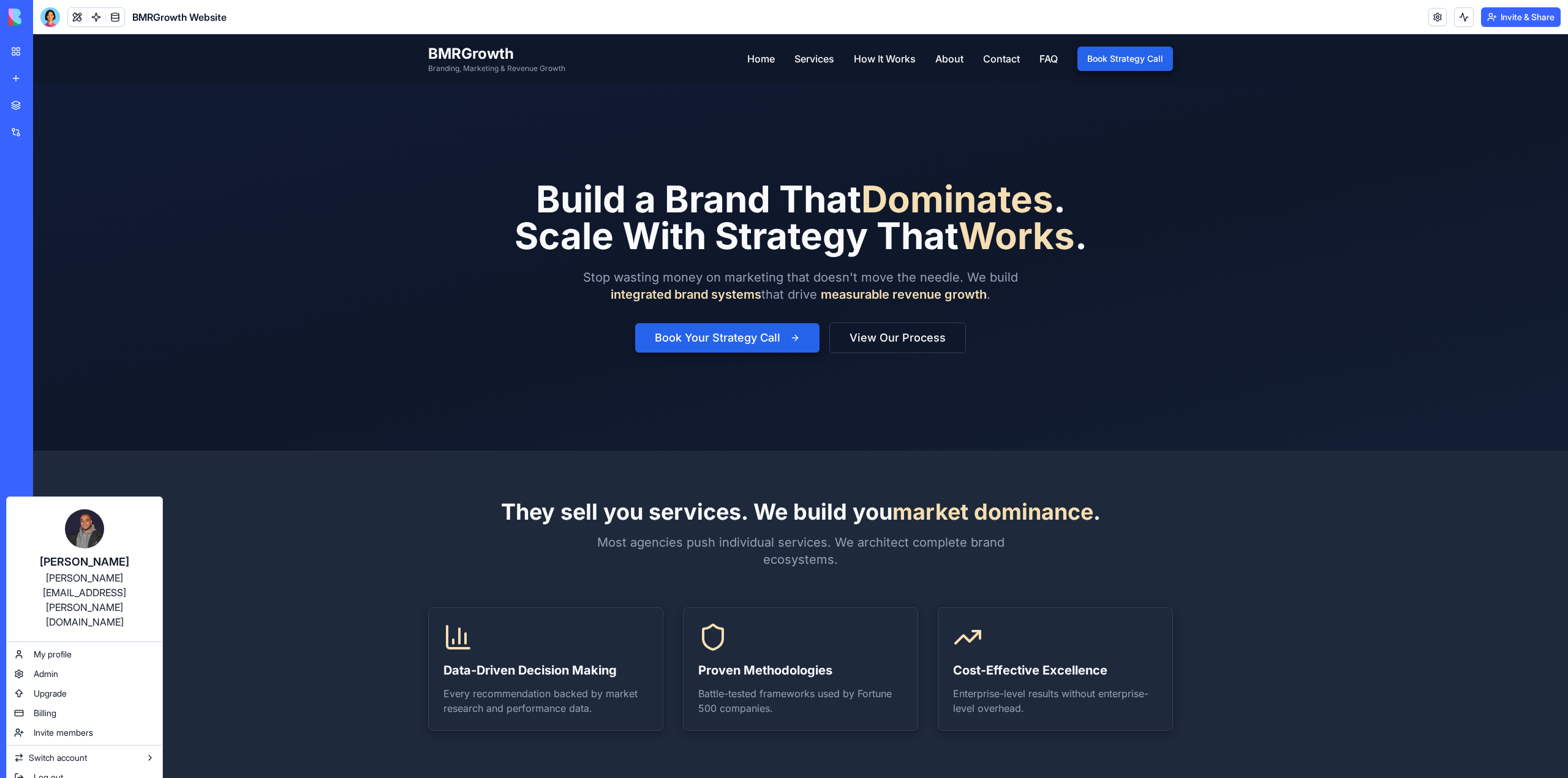
drag, startPoint x: 7, startPoint y: 773, endPoint x: 15, endPoint y: 764, distance: 12.0
click at [10, 770] on html "My Workspace New app Marketplace Integrations Recent BMRGrowth Website AI Logo …" at bounding box center [784, 389] width 1568 height 778
click at [12, 764] on html "My Workspace New app Marketplace Integrations Recent BMRGrowth Website AI Logo …" at bounding box center [784, 389] width 1568 height 778
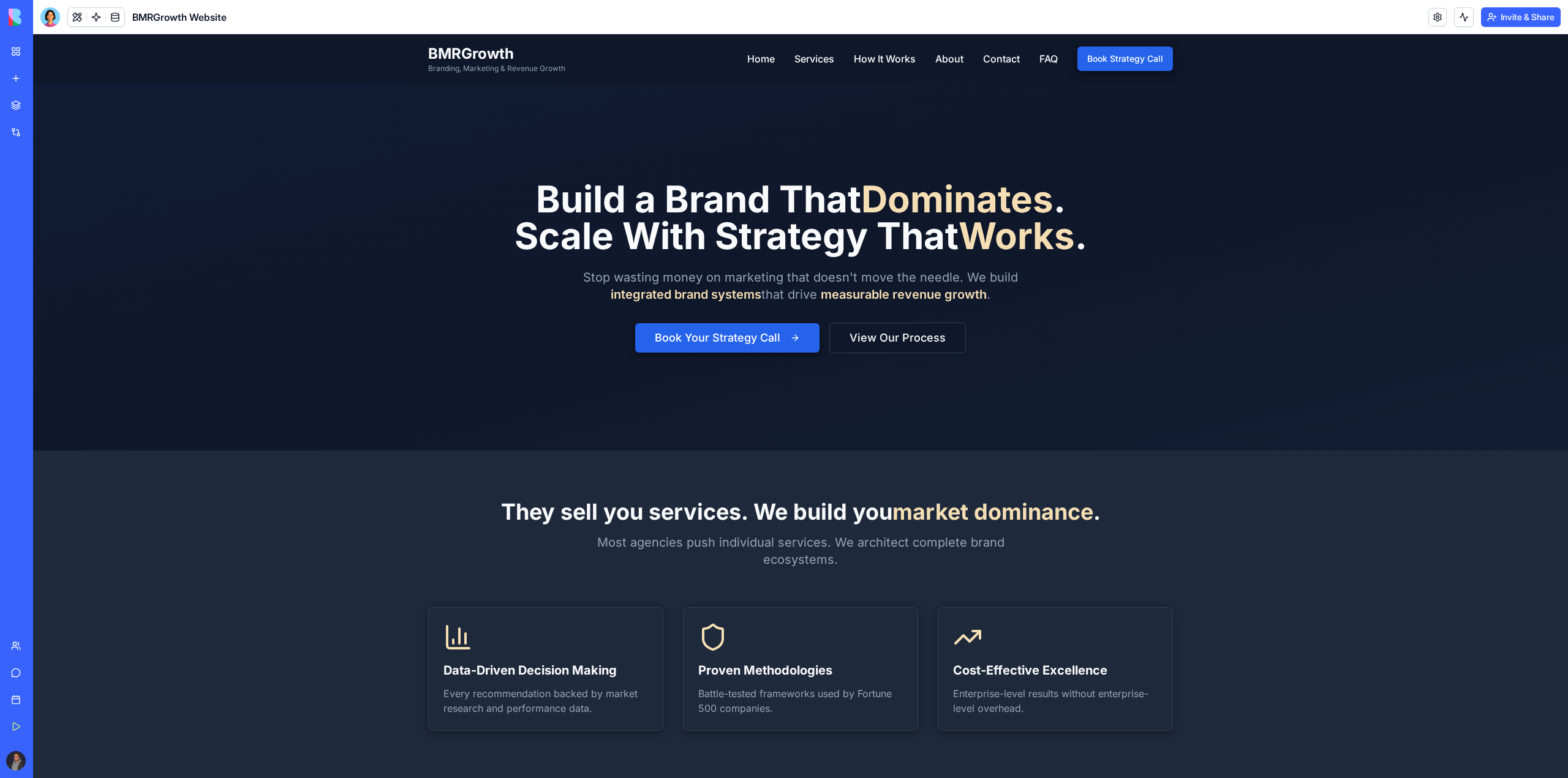
click at [104, 759] on button "Upgrade" at bounding box center [116, 761] width 46 height 19
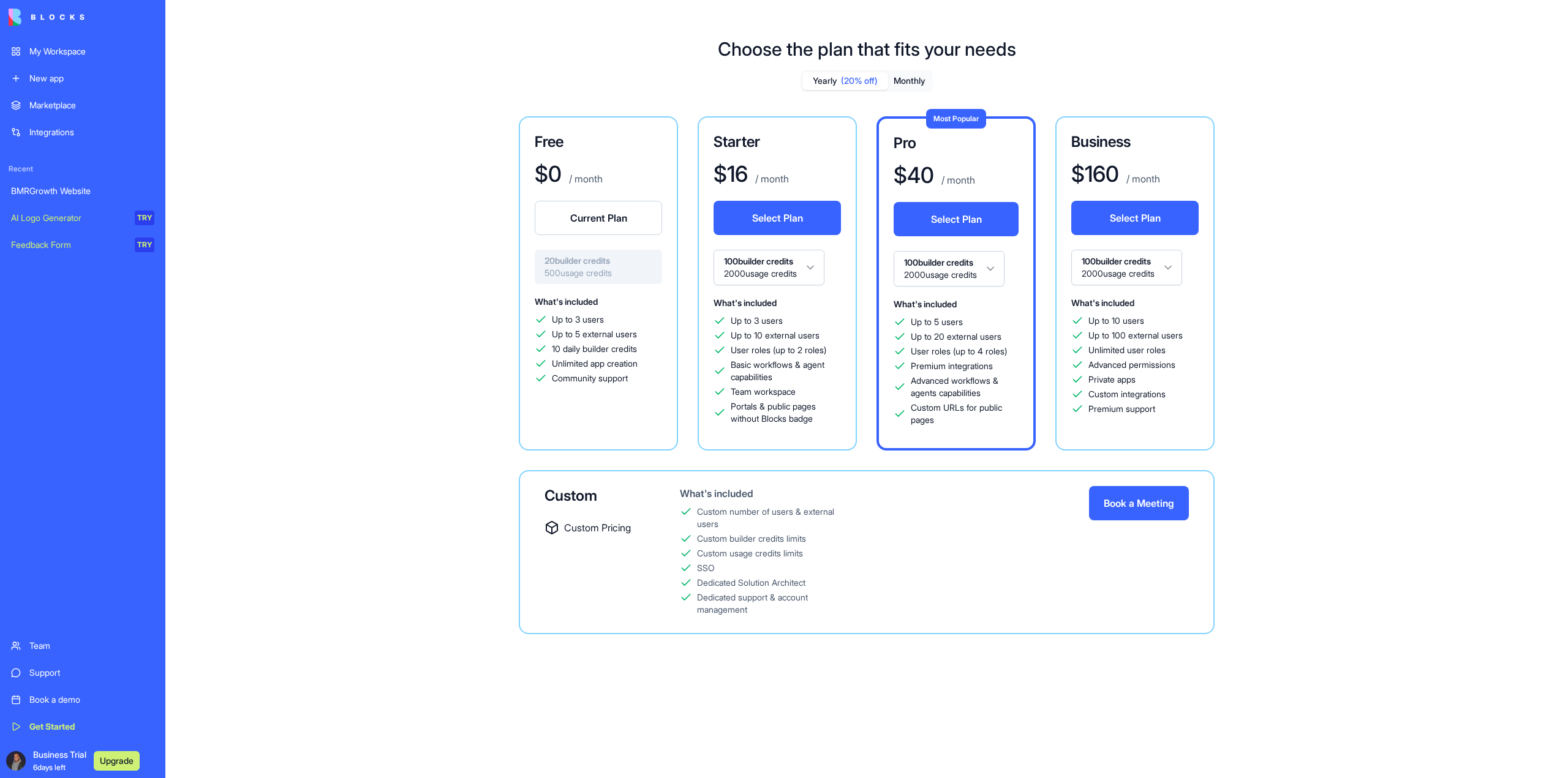
click at [874, 75] on span "(20% off)" at bounding box center [859, 81] width 37 height 12
click at [912, 82] on button "Monthly" at bounding box center [909, 81] width 43 height 18
click at [1091, 140] on h3 "Business" at bounding box center [1135, 142] width 128 height 19
click at [931, 278] on html "My Workspace New app Marketplace Integrations Recent BMRGrowth Website AI Logo …" at bounding box center [784, 389] width 1568 height 778
click at [946, 267] on html "My Workspace New app Marketplace Integrations Recent BMRGrowth Website AI Logo …" at bounding box center [784, 389] width 1568 height 778
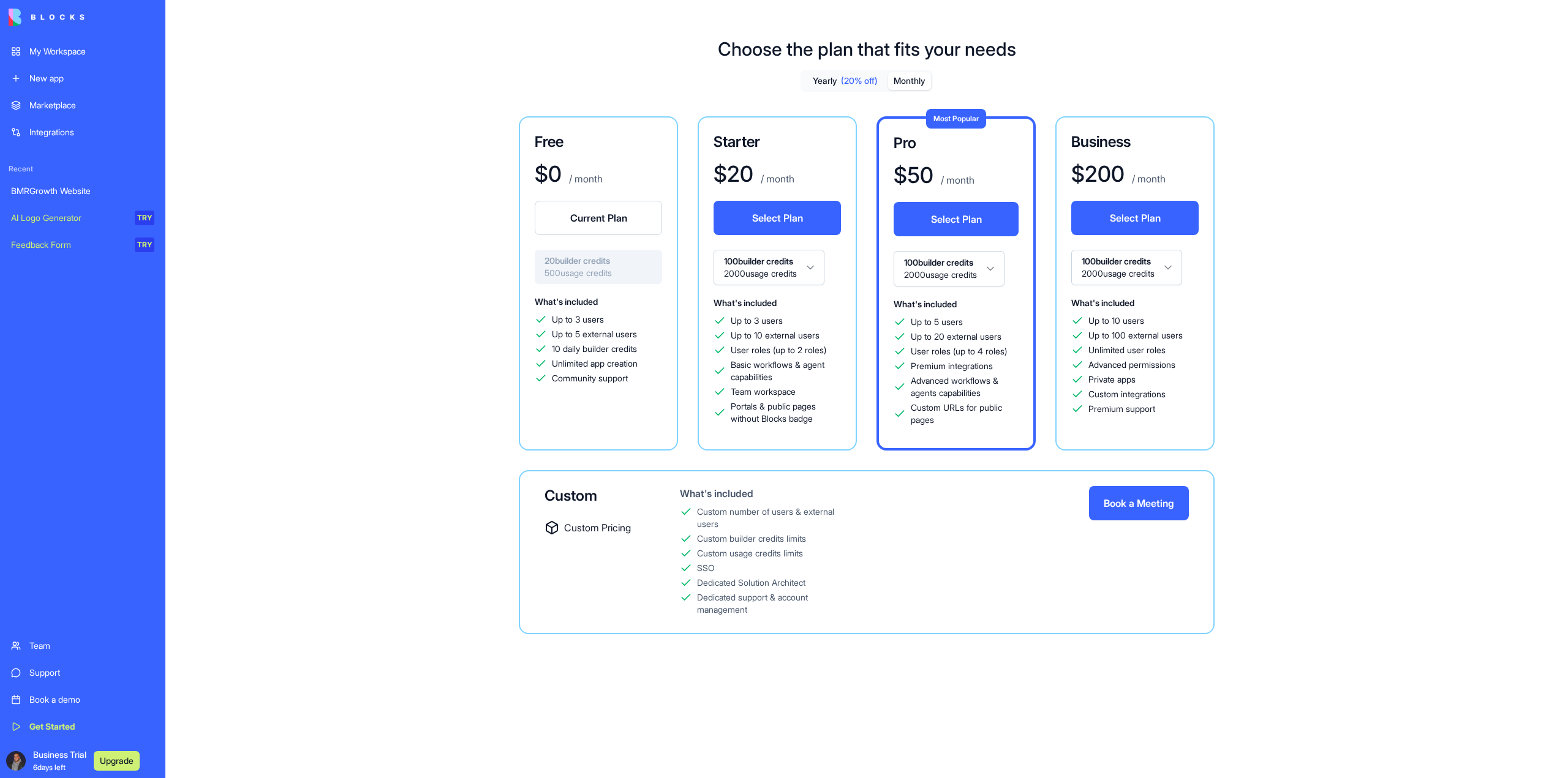
click at [727, 290] on div "Starter $ 20 / month Select Plan 100 builder credits 2000 usage credits What's …" at bounding box center [777, 283] width 159 height 335
click at [757, 267] on html "My Workspace New app Marketplace Integrations Recent BMRGrowth Website AI Logo …" at bounding box center [784, 389] width 1568 height 778
click at [757, 275] on html "My Workspace New app Marketplace Integrations Recent BMRGrowth Website AI Logo …" at bounding box center [784, 389] width 1568 height 778
click at [767, 242] on html "My Workspace New app Marketplace Integrations Recent BMRGrowth Website AI Logo …" at bounding box center [784, 389] width 1568 height 778
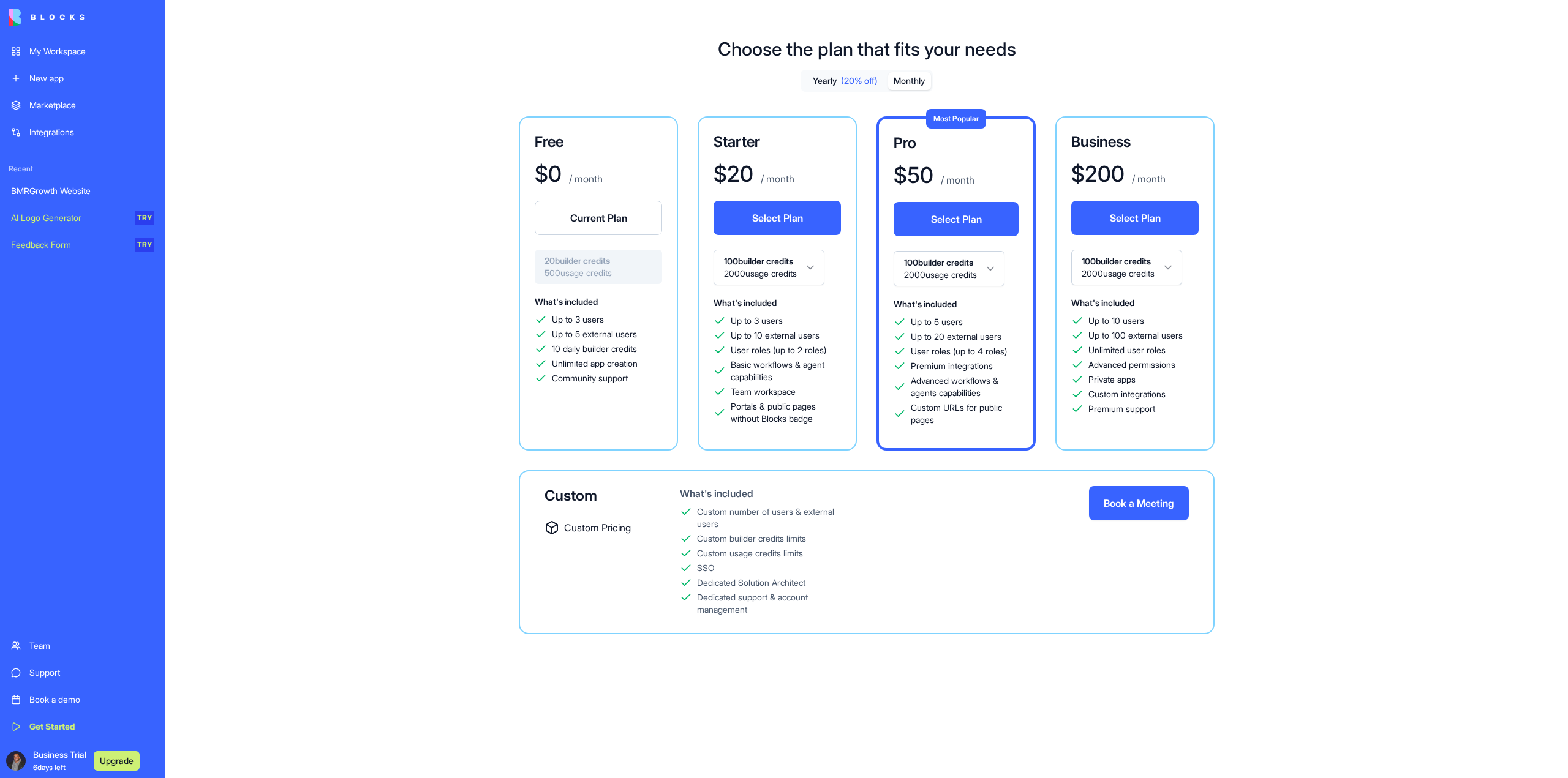
click at [782, 222] on button "Select Plan" at bounding box center [778, 218] width 128 height 34
